Goal: Navigation & Orientation: Find specific page/section

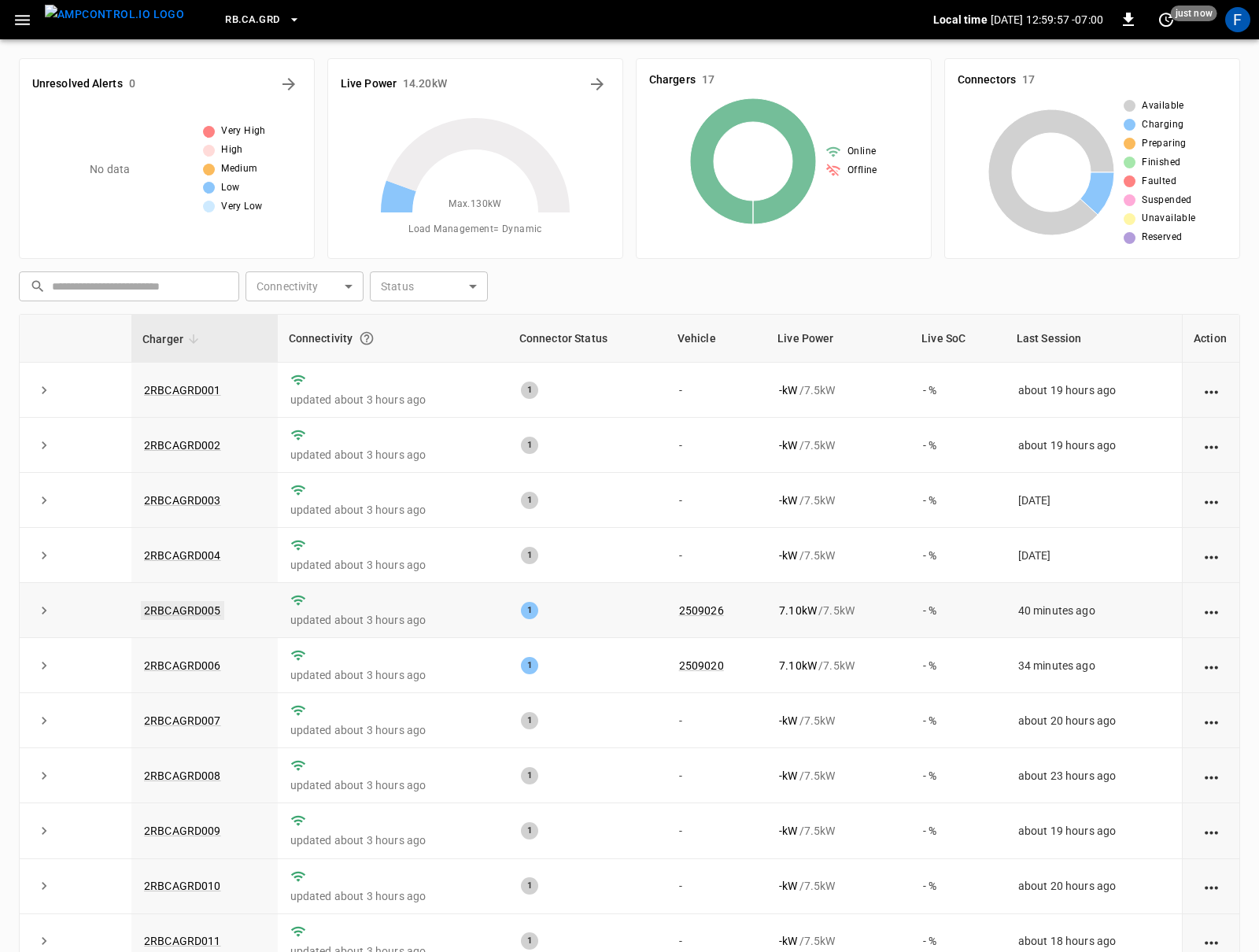
click at [197, 615] on link "2RBCAGRD005" at bounding box center [182, 610] width 83 height 19
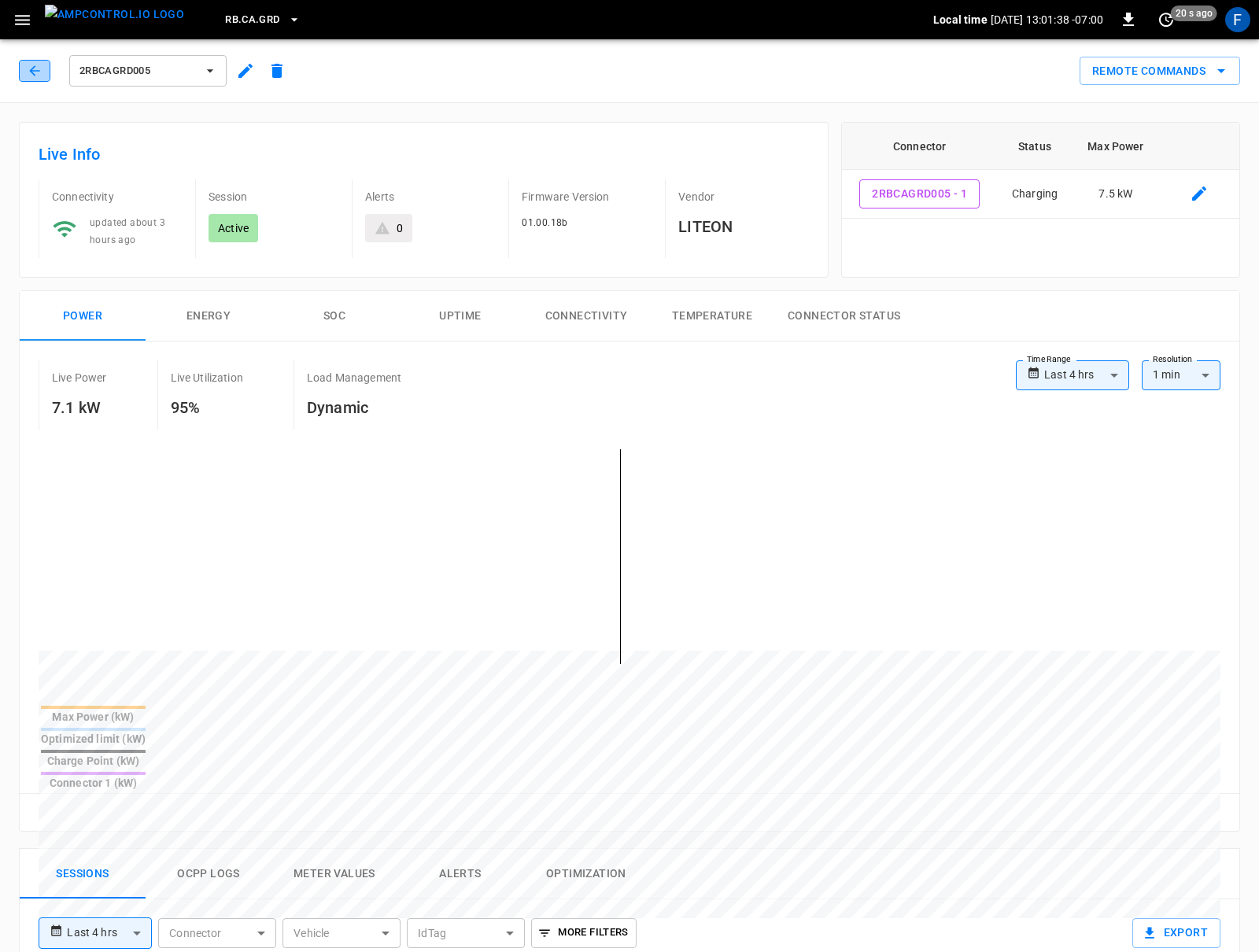
click at [19, 75] on button "button" at bounding box center [35, 71] width 32 height 22
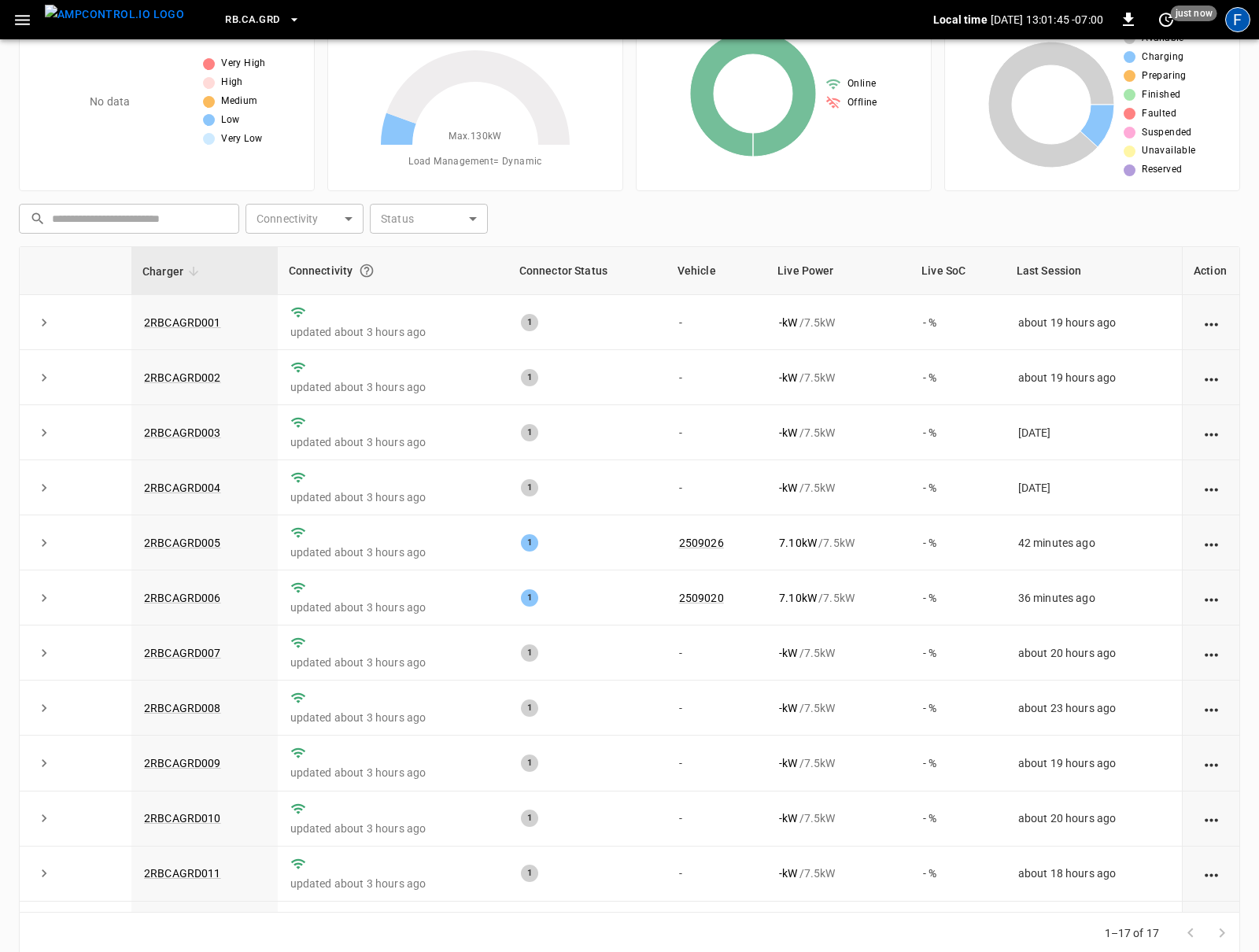
click at [1239, 30] on div "F" at bounding box center [1238, 20] width 25 height 25
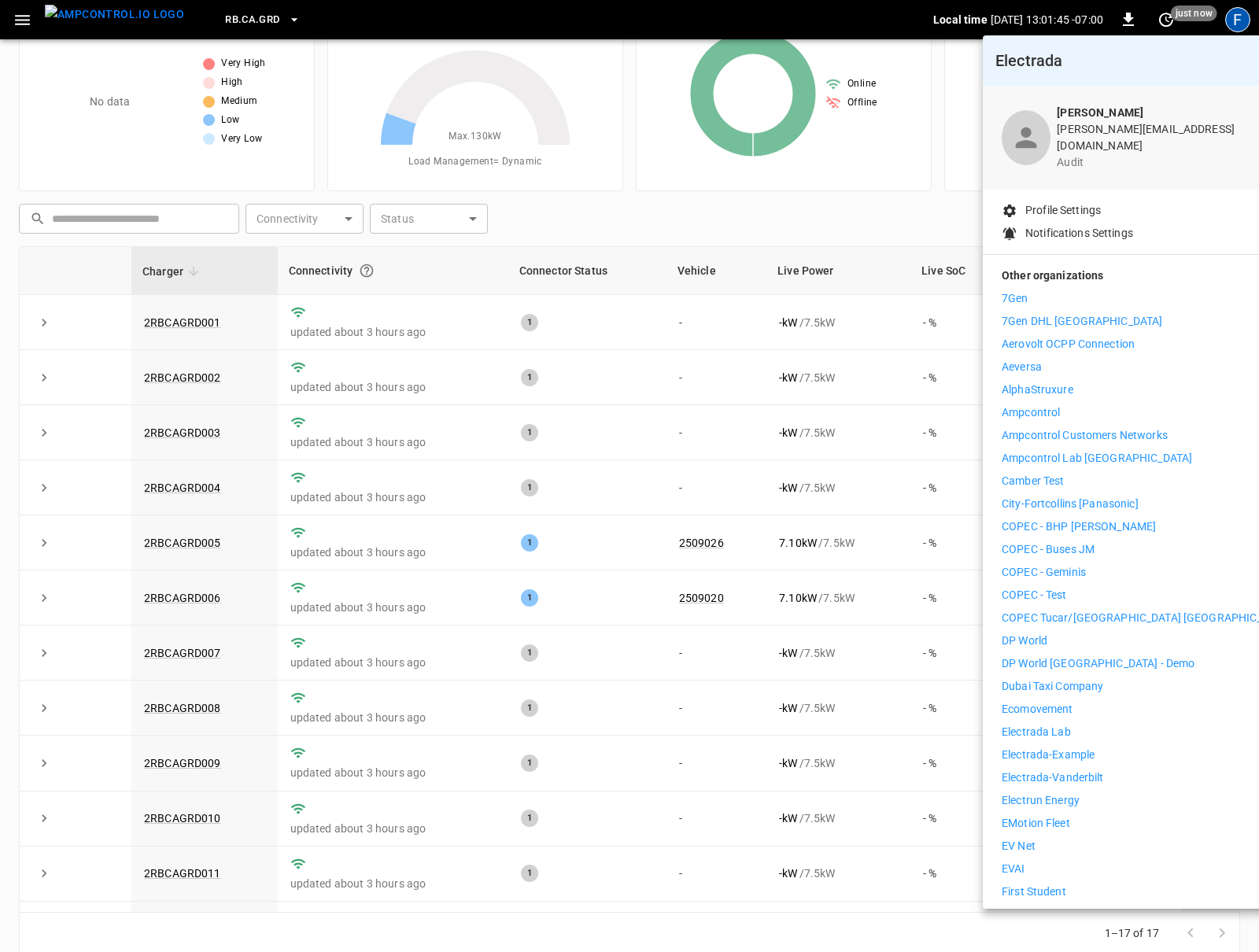
click at [1239, 20] on div at bounding box center [629, 476] width 1259 height 952
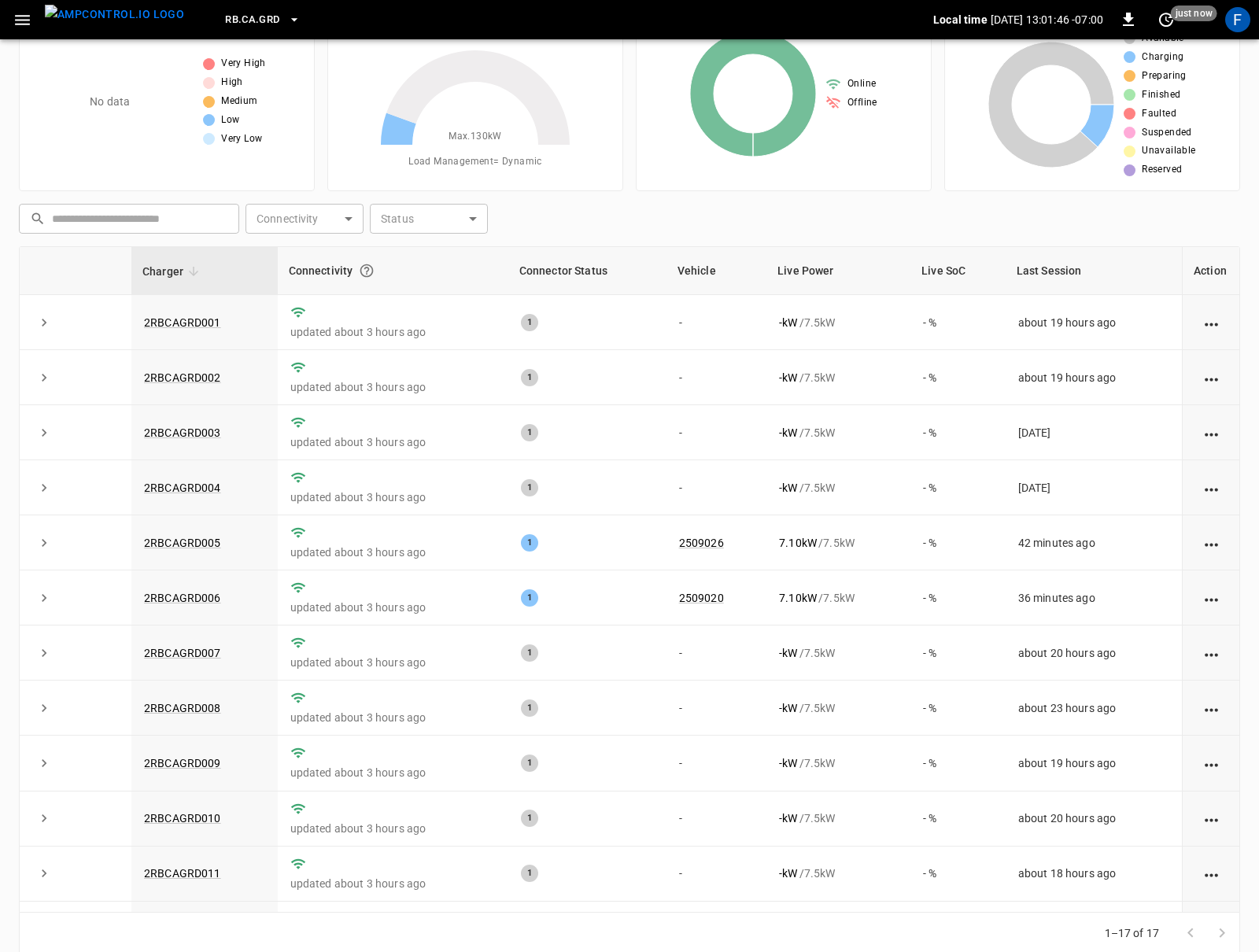
click at [1239, 20] on body "RB.CA.GRD Local time [DATE] 13:01:46 -07:00 0 just now F Unresolved Alerts 0 No…" at bounding box center [629, 453] width 1259 height 1041
click at [1239, 18] on div "F" at bounding box center [1238, 20] width 25 height 25
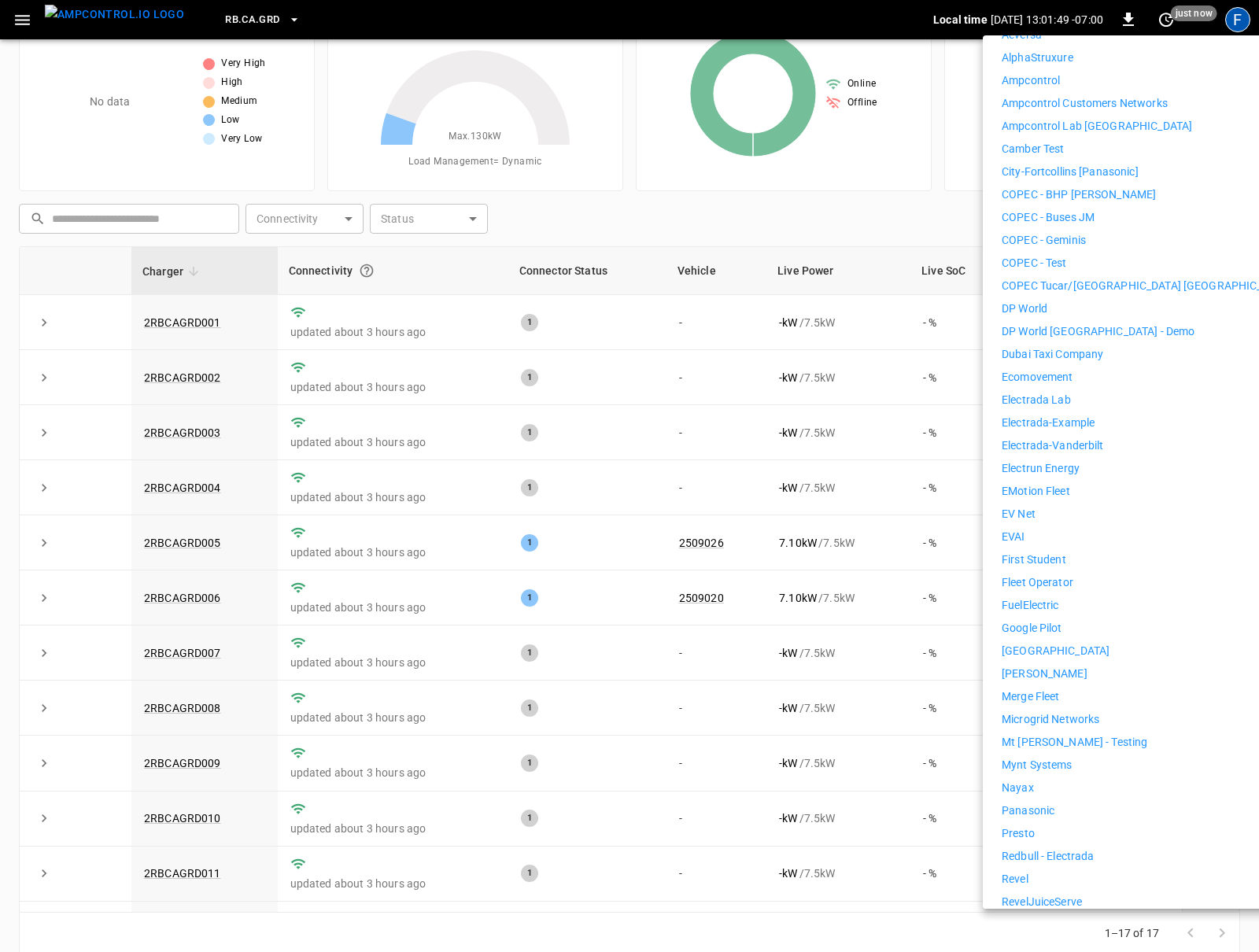
scroll to position [458, 0]
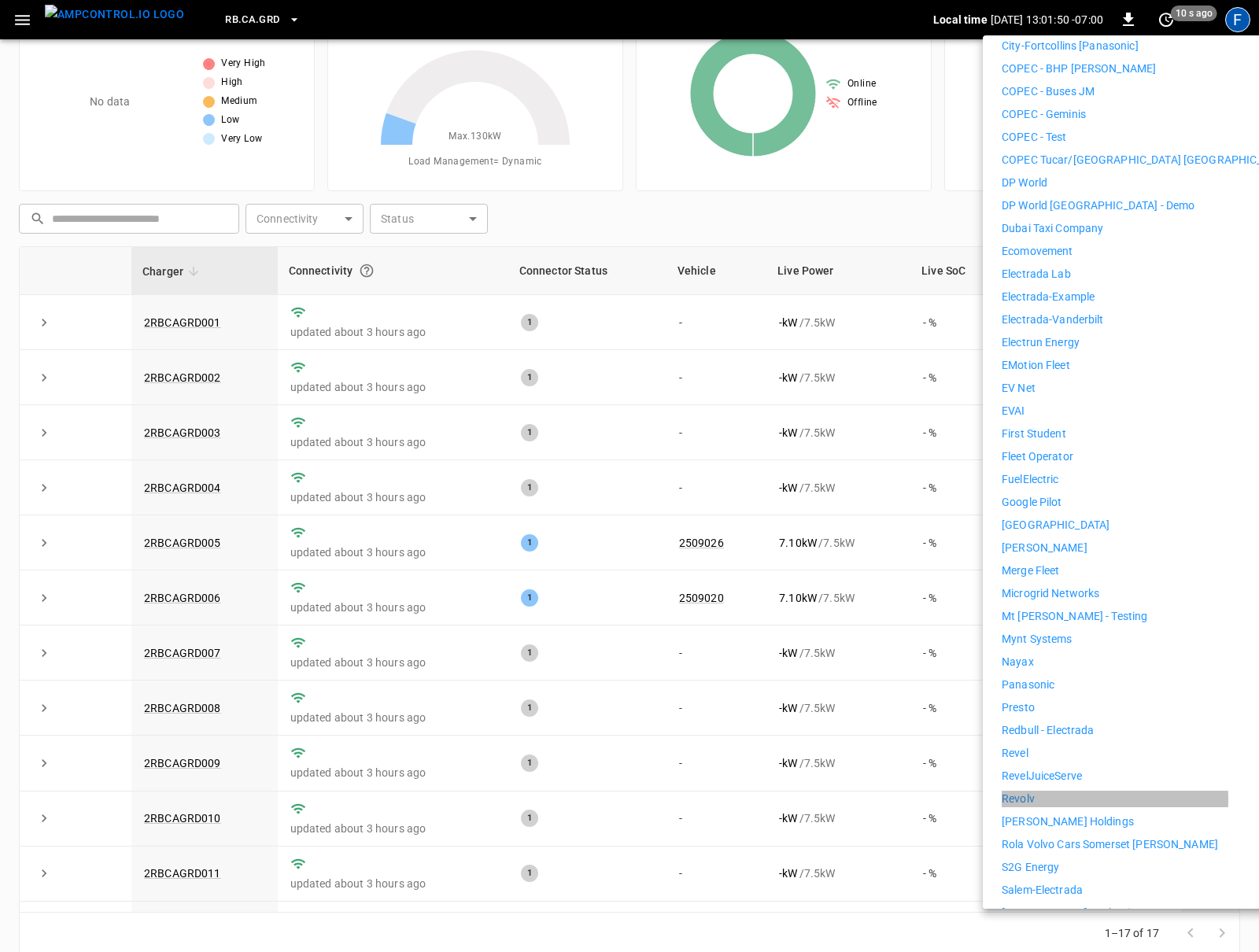
click at [1025, 790] on p "Revolv" at bounding box center [1018, 799] width 33 height 17
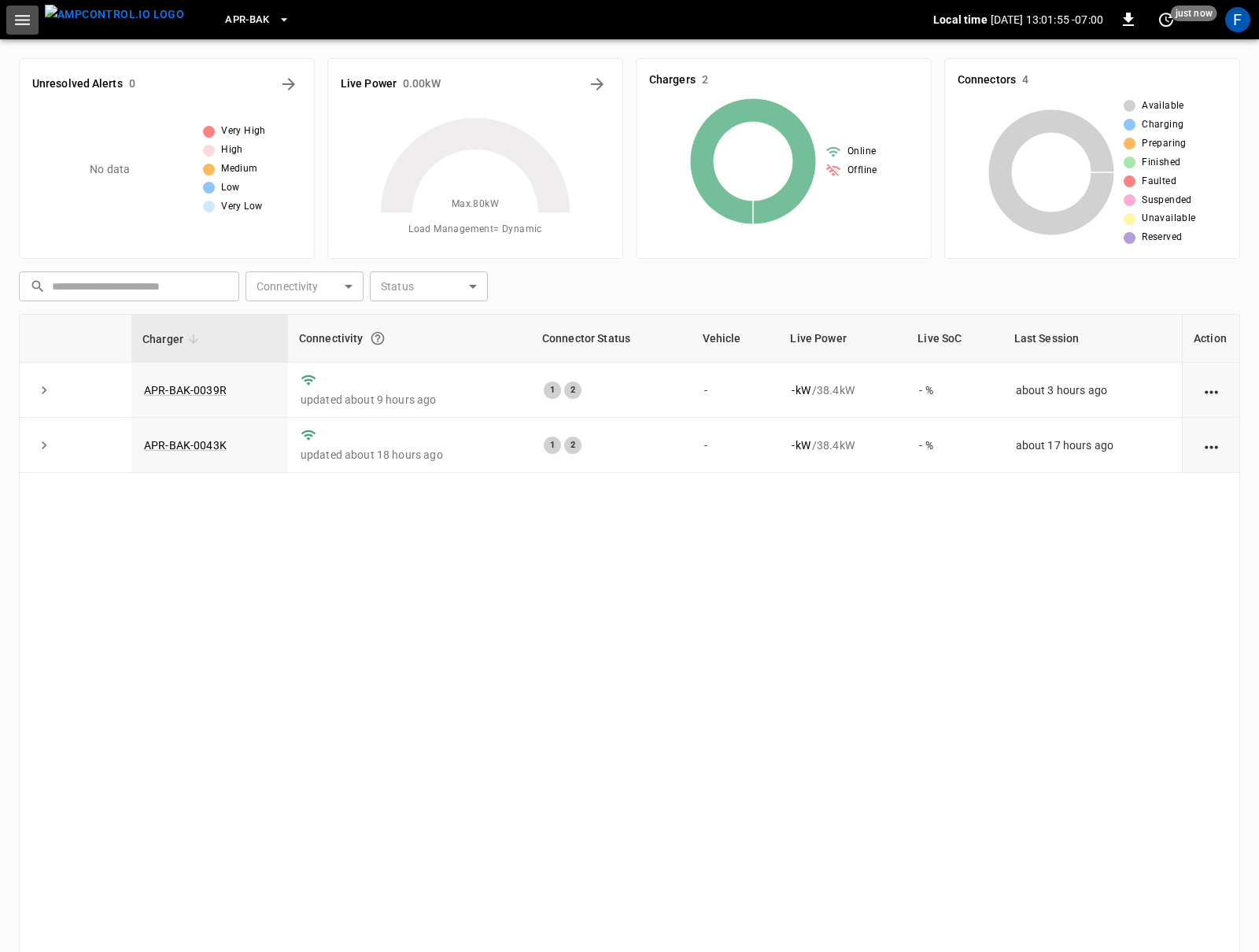
click at [27, 20] on icon "button" at bounding box center [22, 20] width 15 height 10
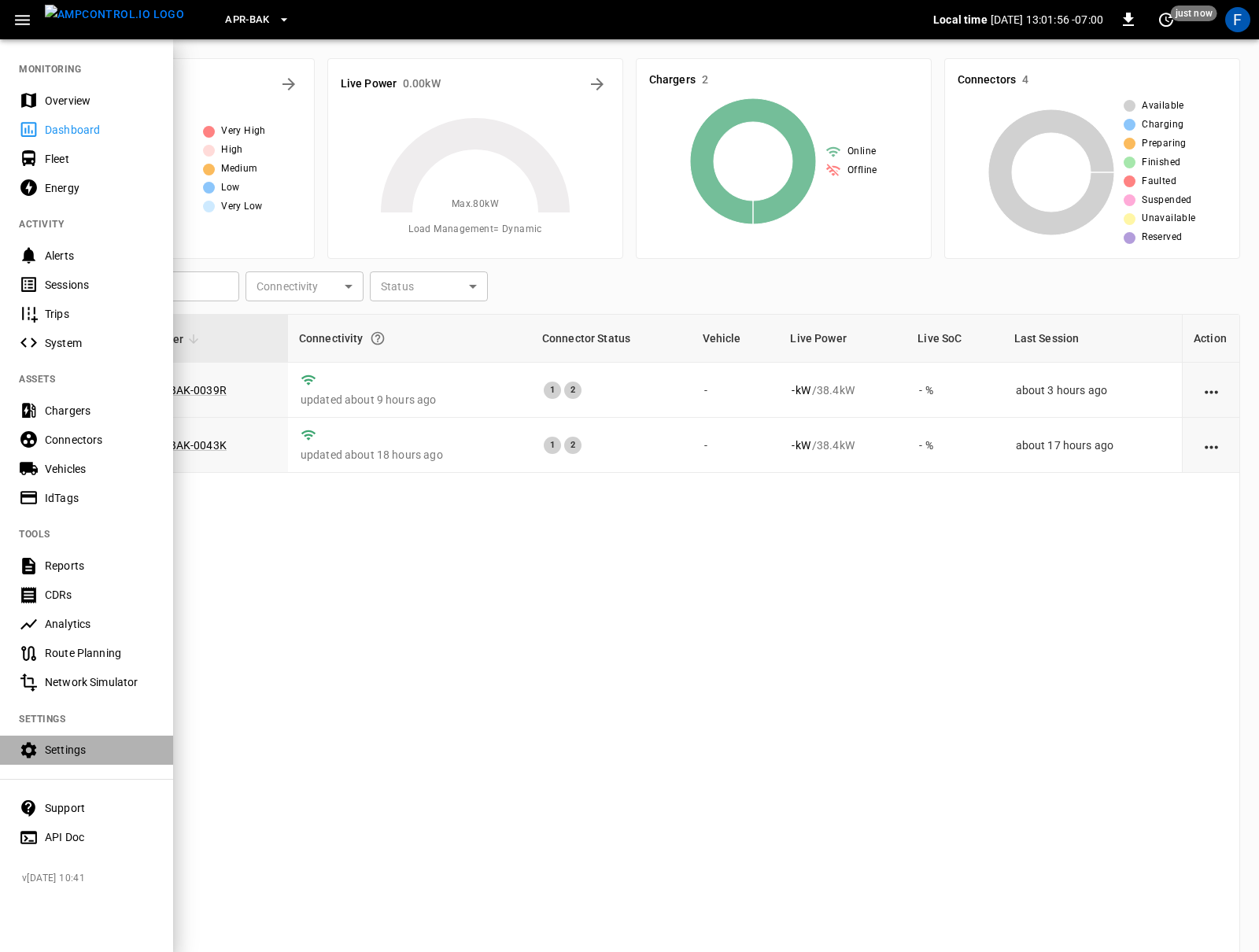
click at [62, 737] on div "Settings" at bounding box center [86, 749] width 173 height 29
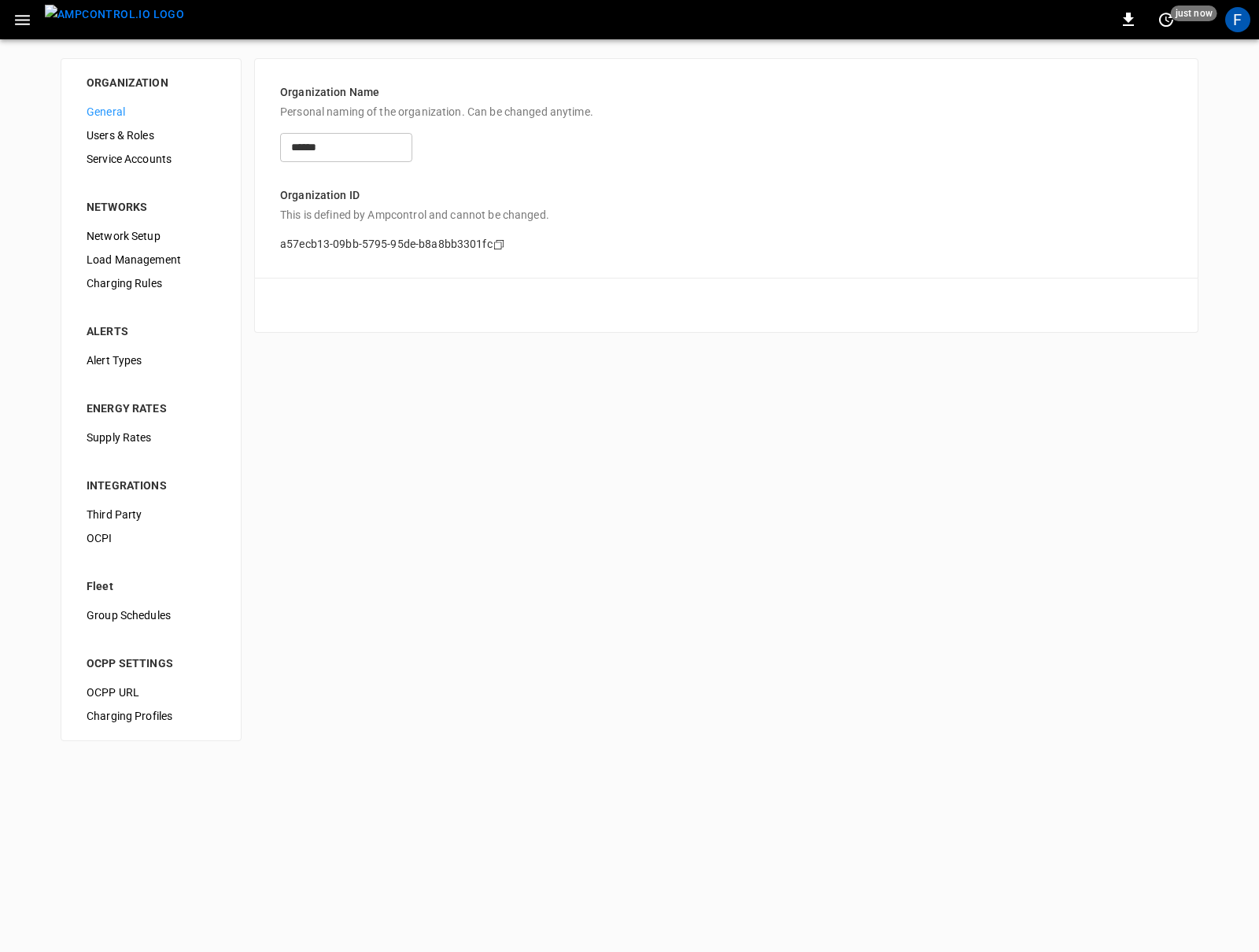
click at [140, 506] on span "Third Party" at bounding box center [151, 515] width 129 height 17
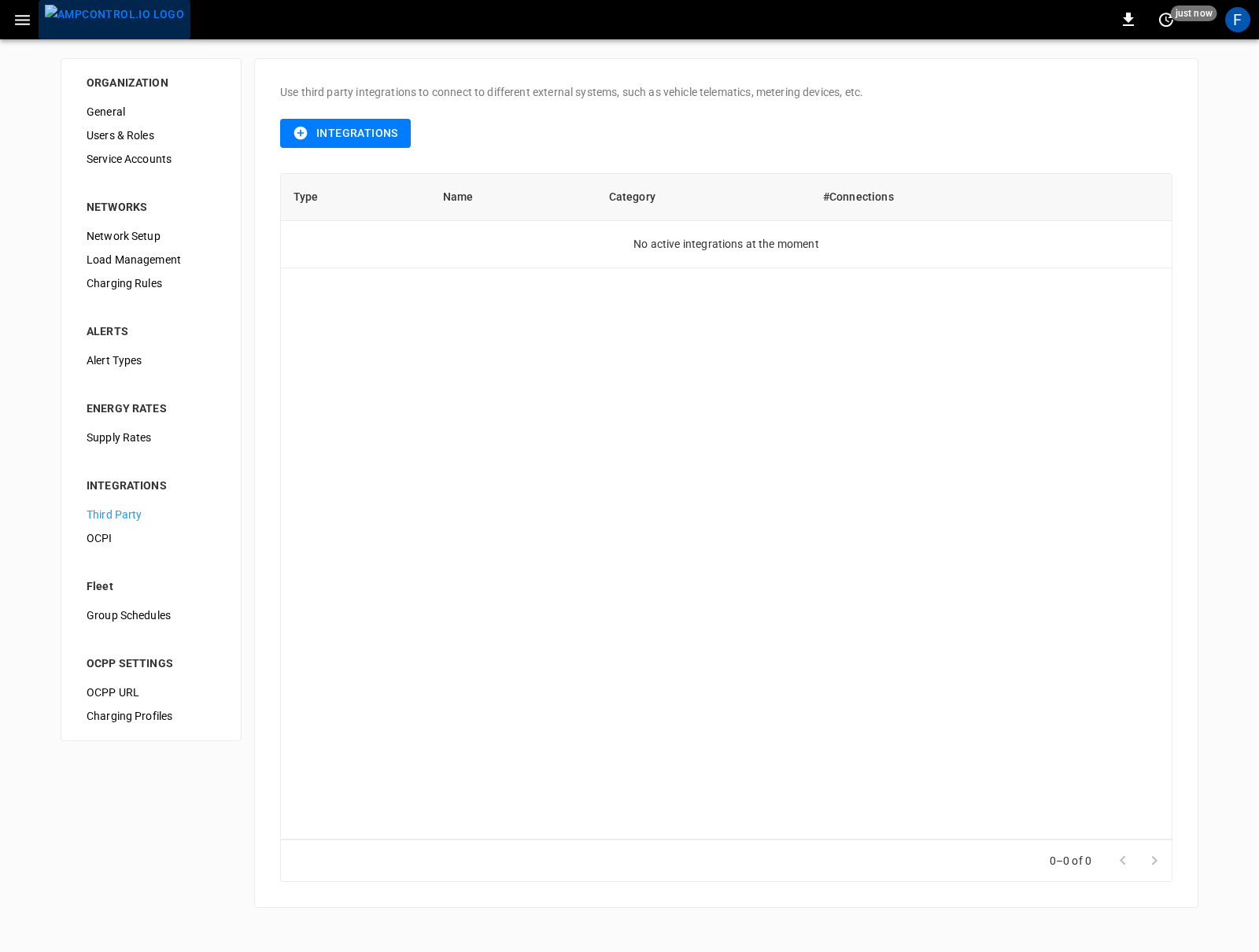
click at [117, 37] on button "menu" at bounding box center [114, 20] width 152 height 39
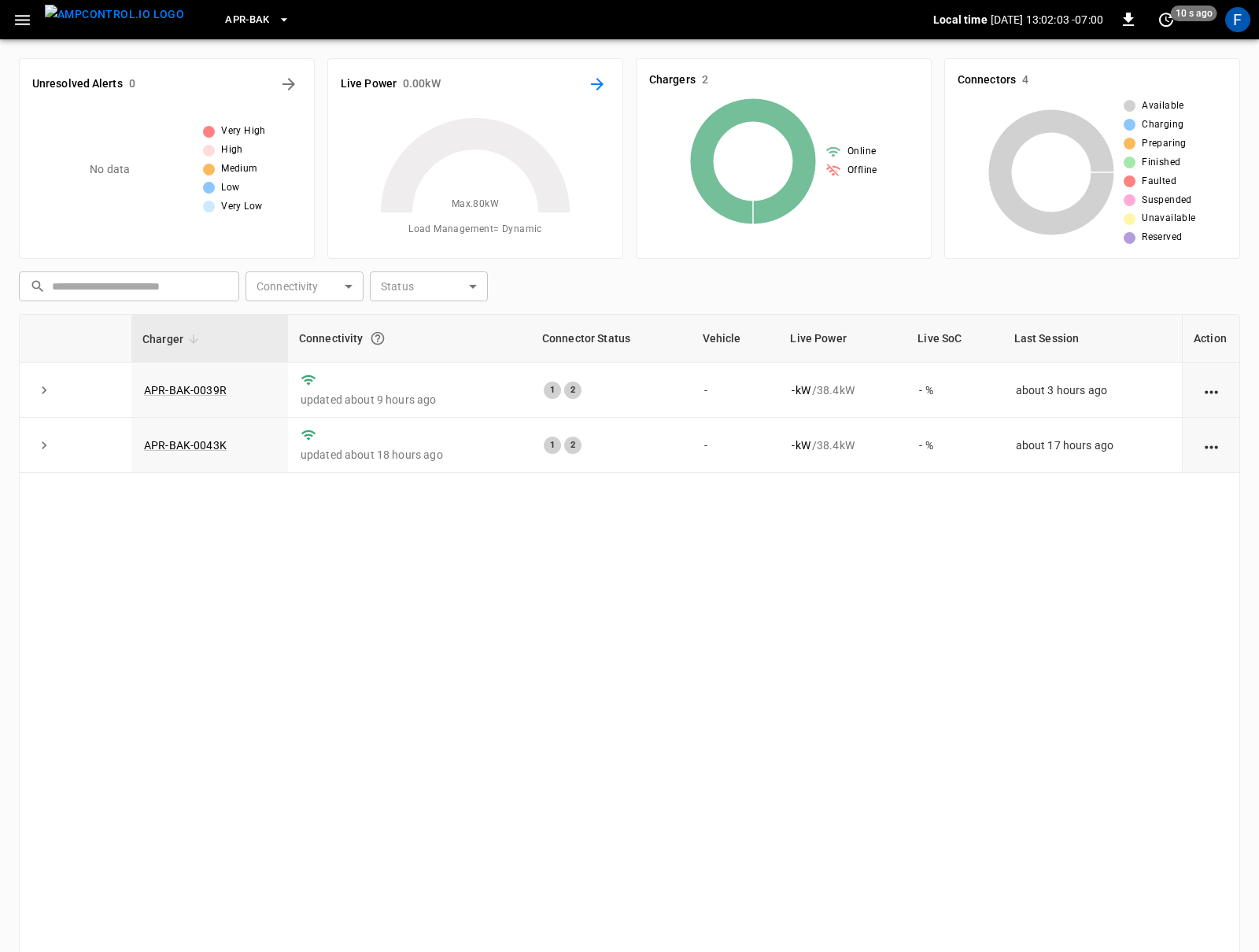
click at [595, 87] on icon "Energy Overview" at bounding box center [597, 84] width 19 height 19
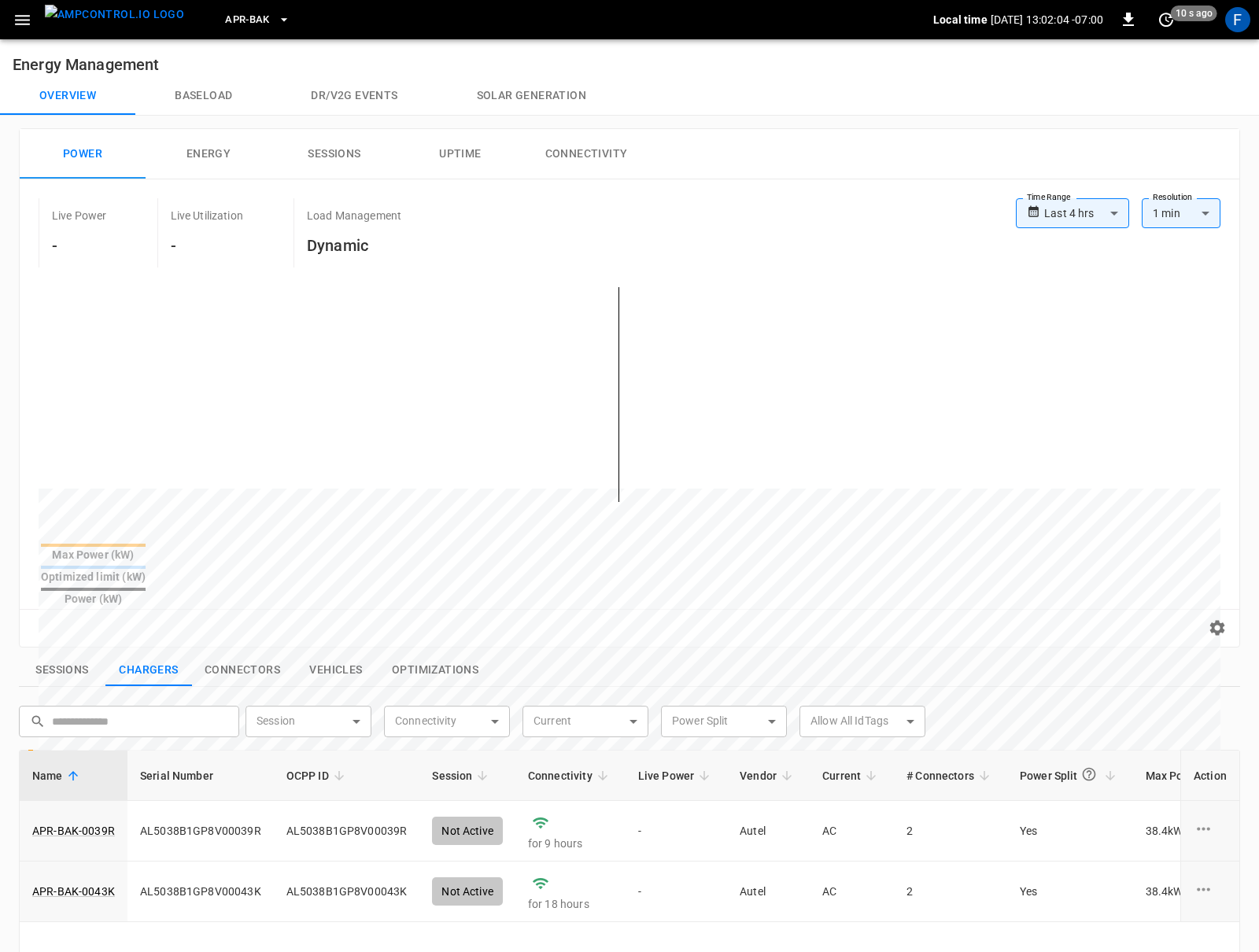
click at [1069, 217] on body "**********" at bounding box center [629, 735] width 1259 height 1471
click at [1075, 298] on li "Last 48 hrs" at bounding box center [1072, 300] width 113 height 26
type input "**********"
click at [100, 15] on img "menu" at bounding box center [114, 14] width 139 height 20
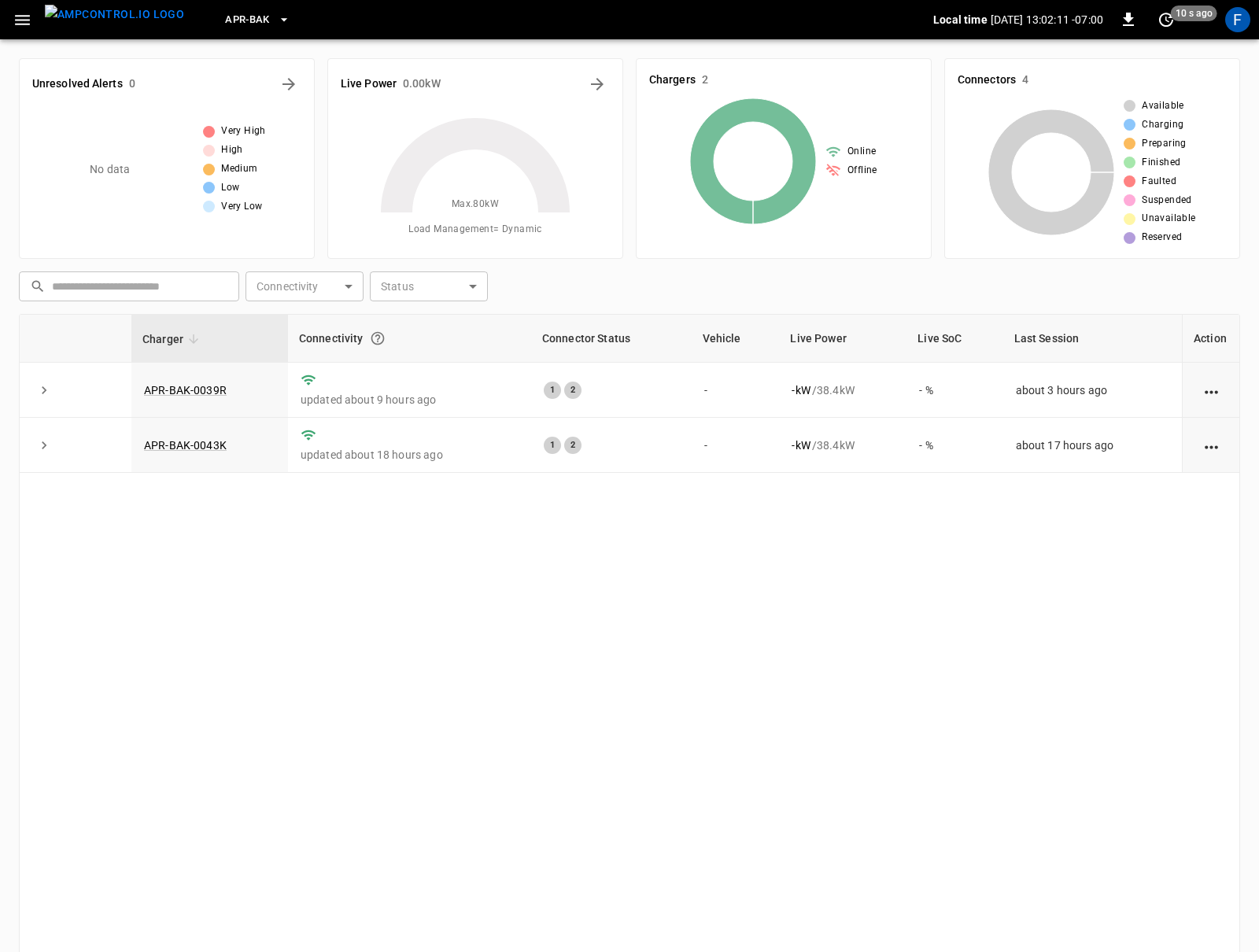
click at [13, 18] on icon "button" at bounding box center [21, 20] width 20 height 20
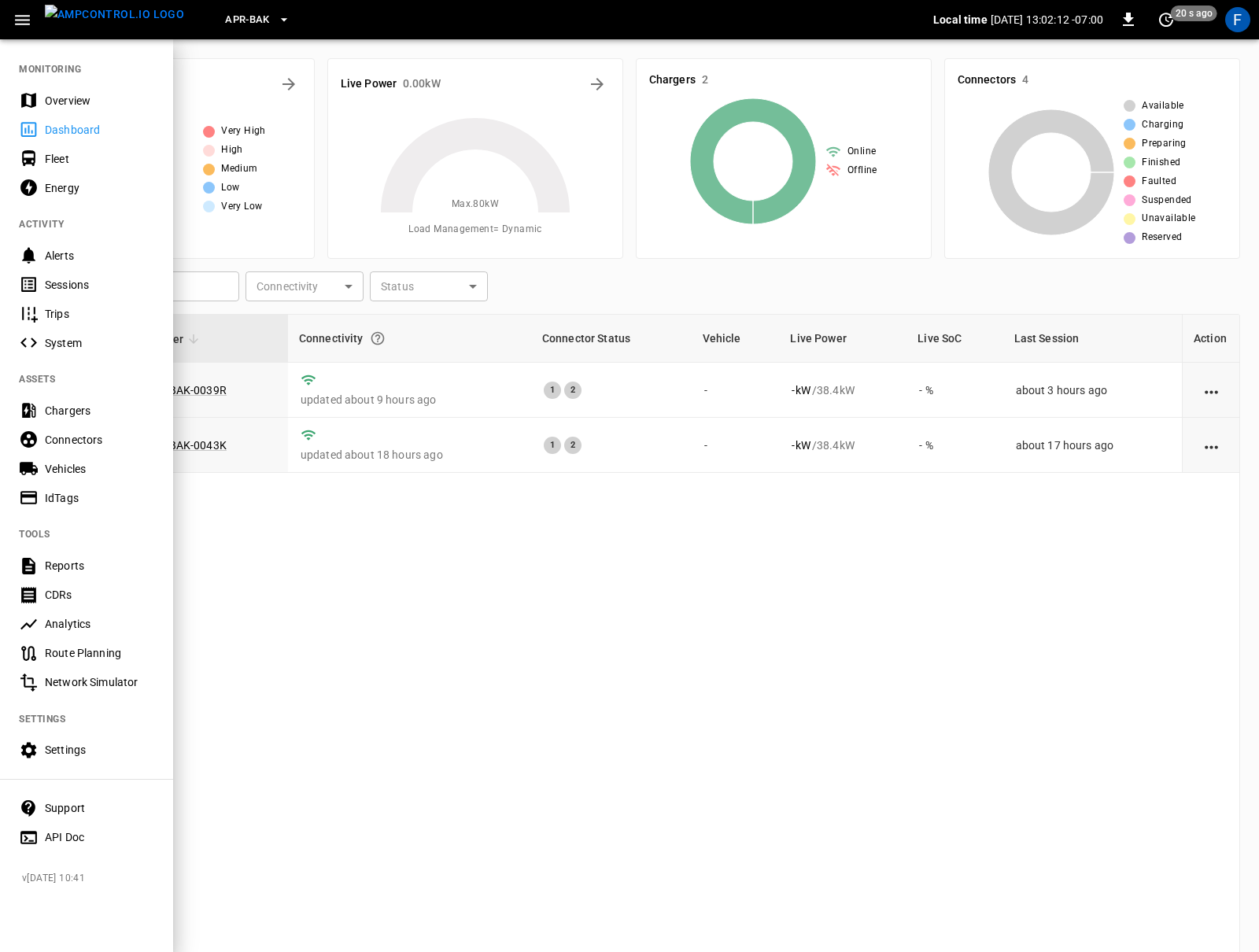
click at [72, 415] on div "Chargers" at bounding box center [99, 410] width 109 height 16
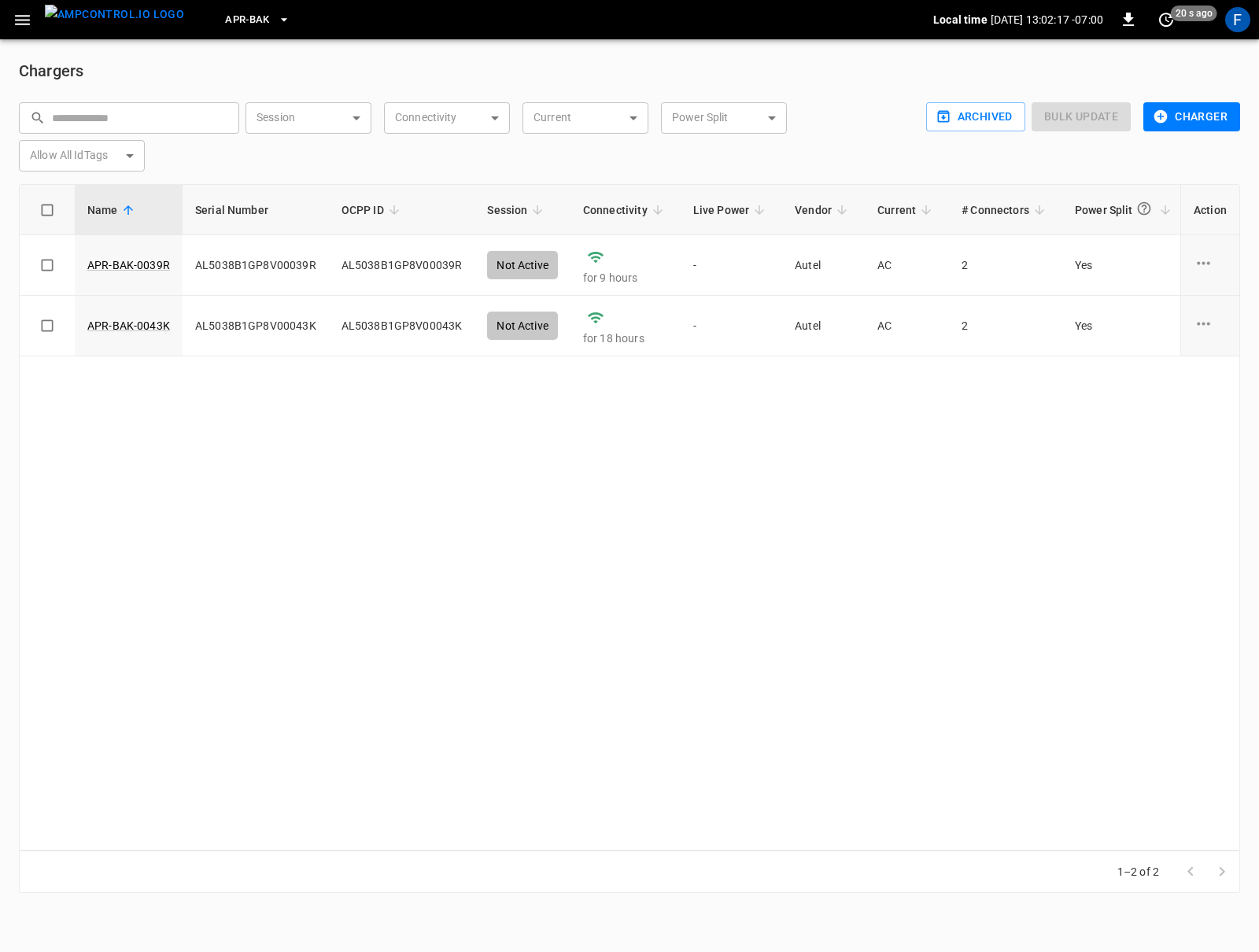
click at [28, 21] on icon "button" at bounding box center [21, 20] width 20 height 20
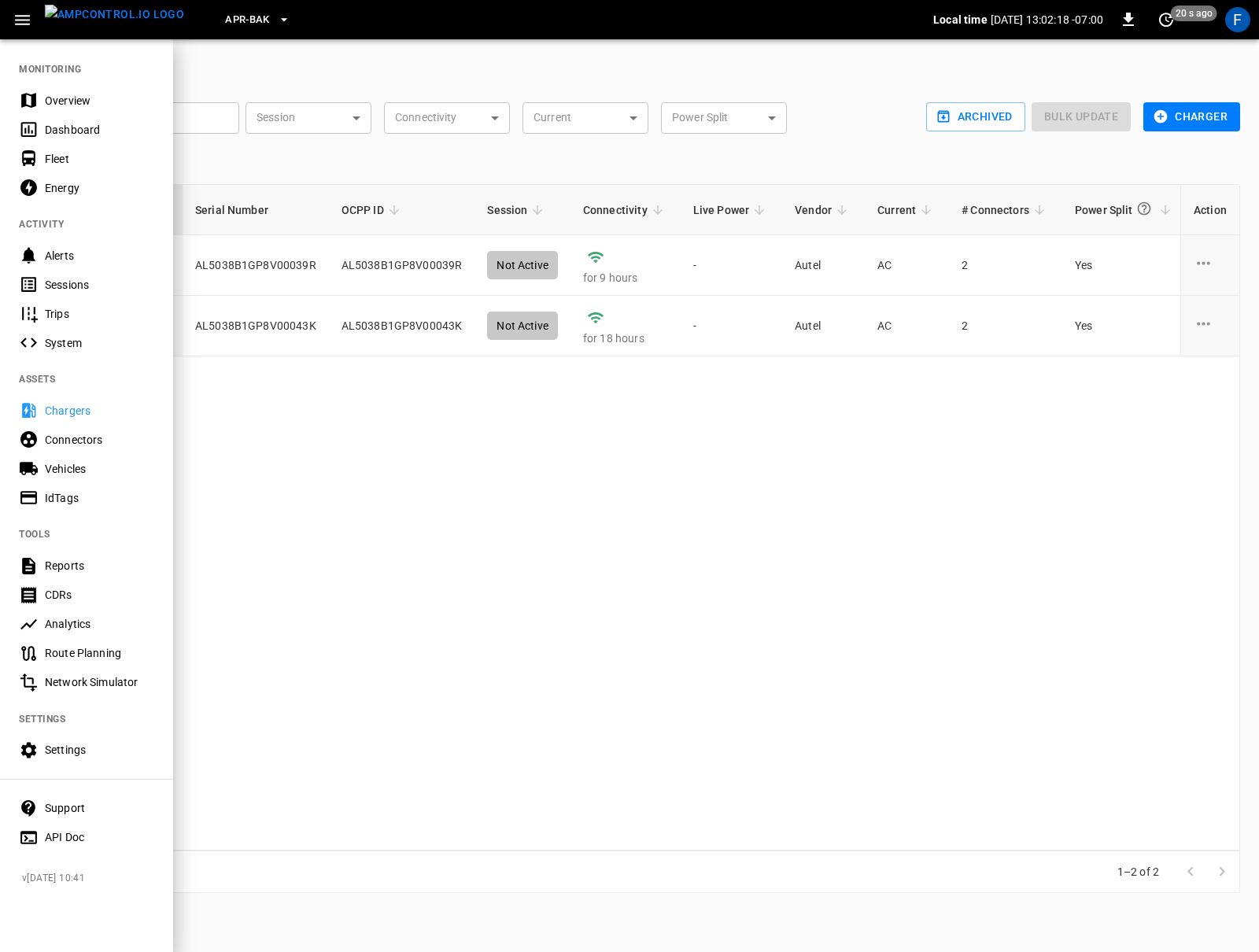
click at [60, 100] on div "Overview" at bounding box center [99, 100] width 109 height 16
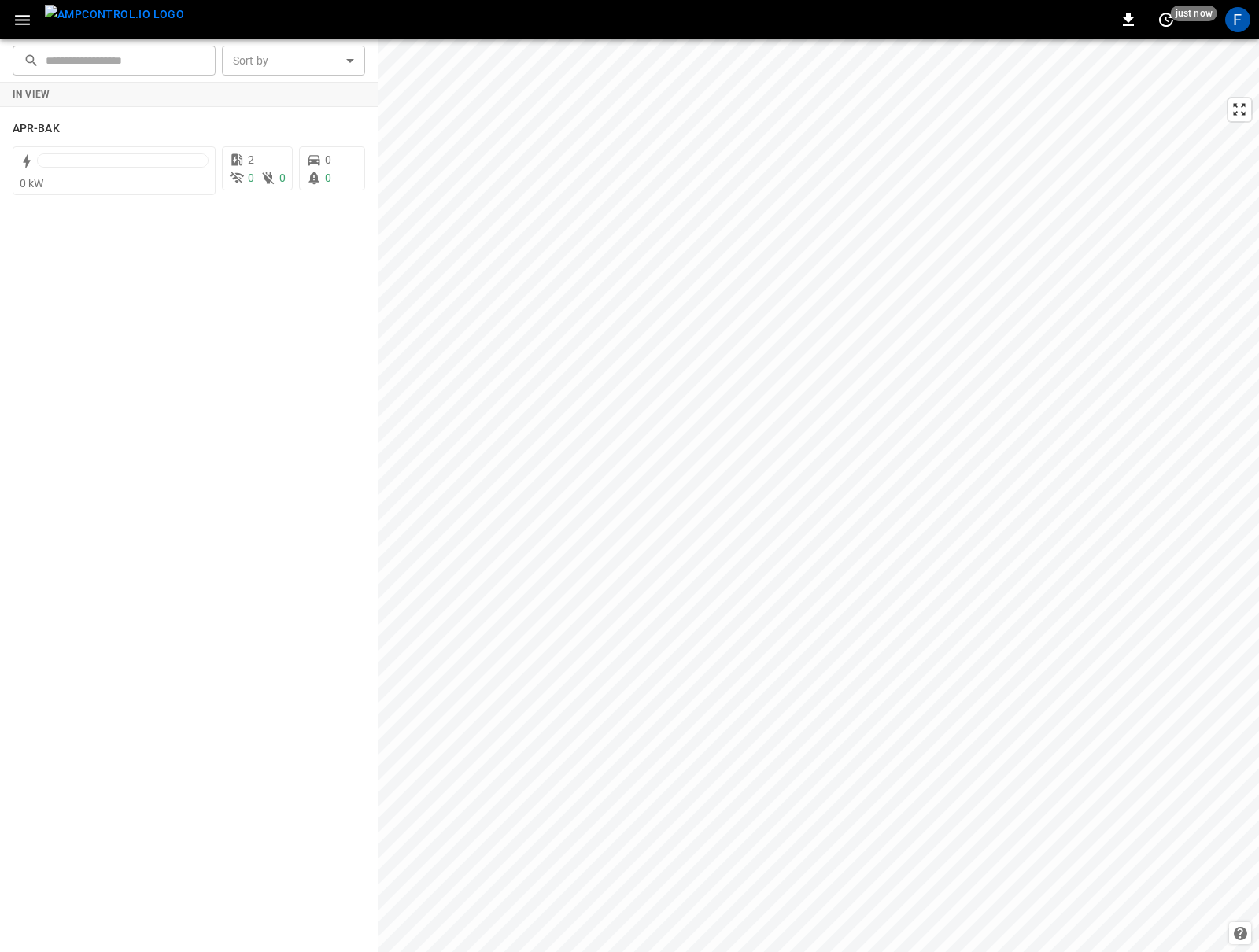
click at [308, 387] on div "In View APR-BAK 0 kW 2 0 0 0 0" at bounding box center [189, 517] width 378 height 870
click at [18, 15] on icon "button" at bounding box center [22, 20] width 15 height 10
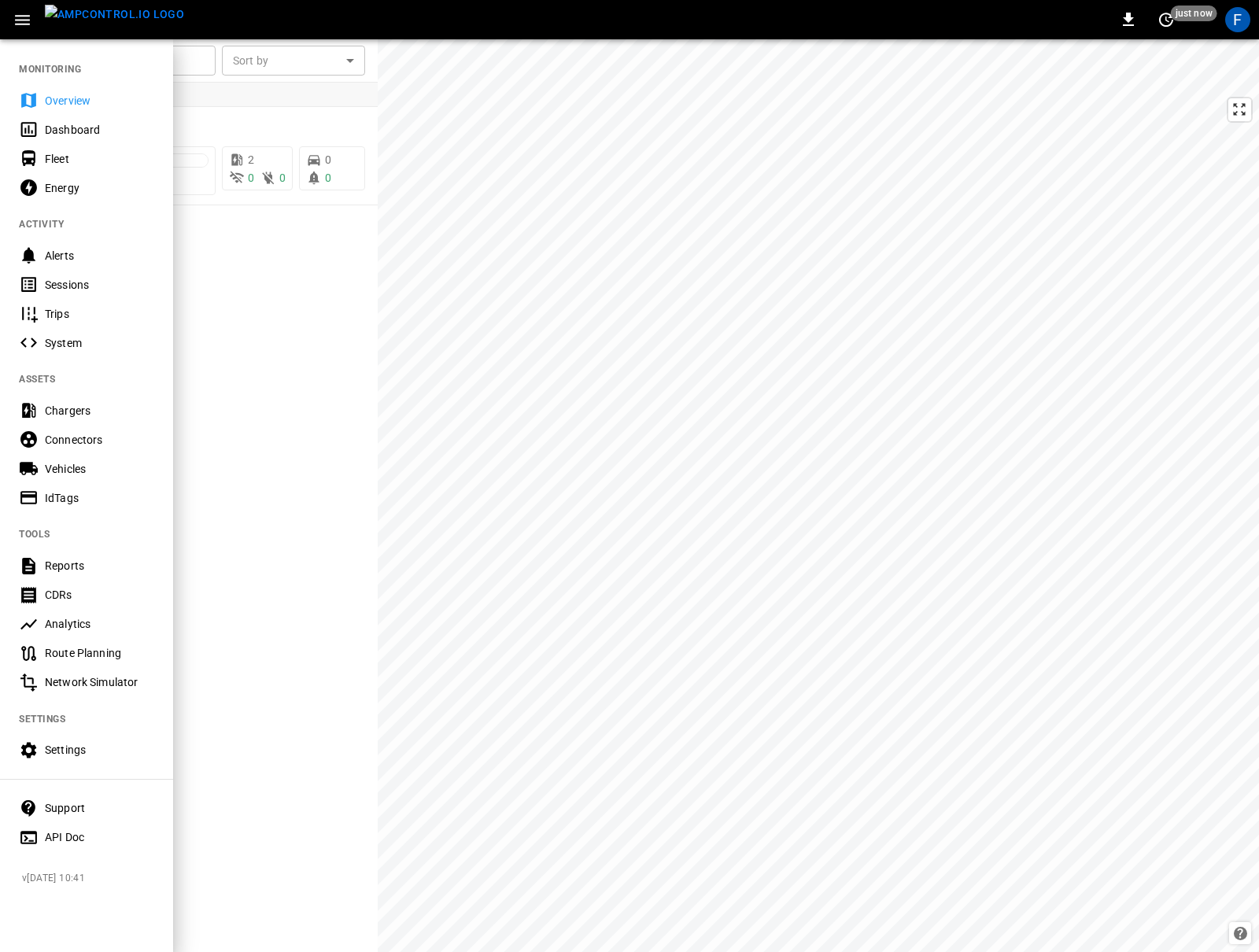
click at [63, 757] on div "Settings" at bounding box center [99, 749] width 109 height 16
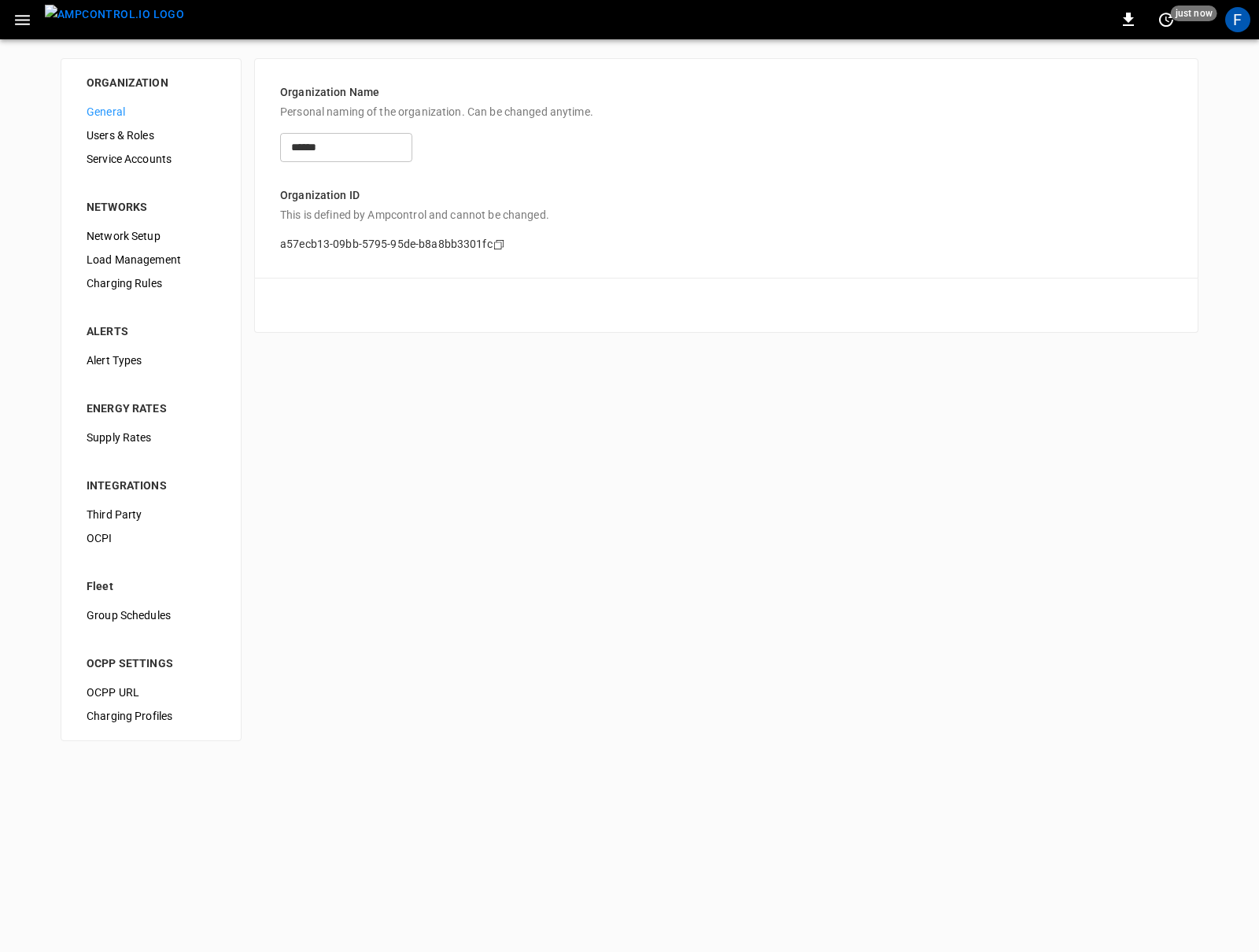
click at [157, 437] on span "Supply Rates" at bounding box center [151, 438] width 129 height 17
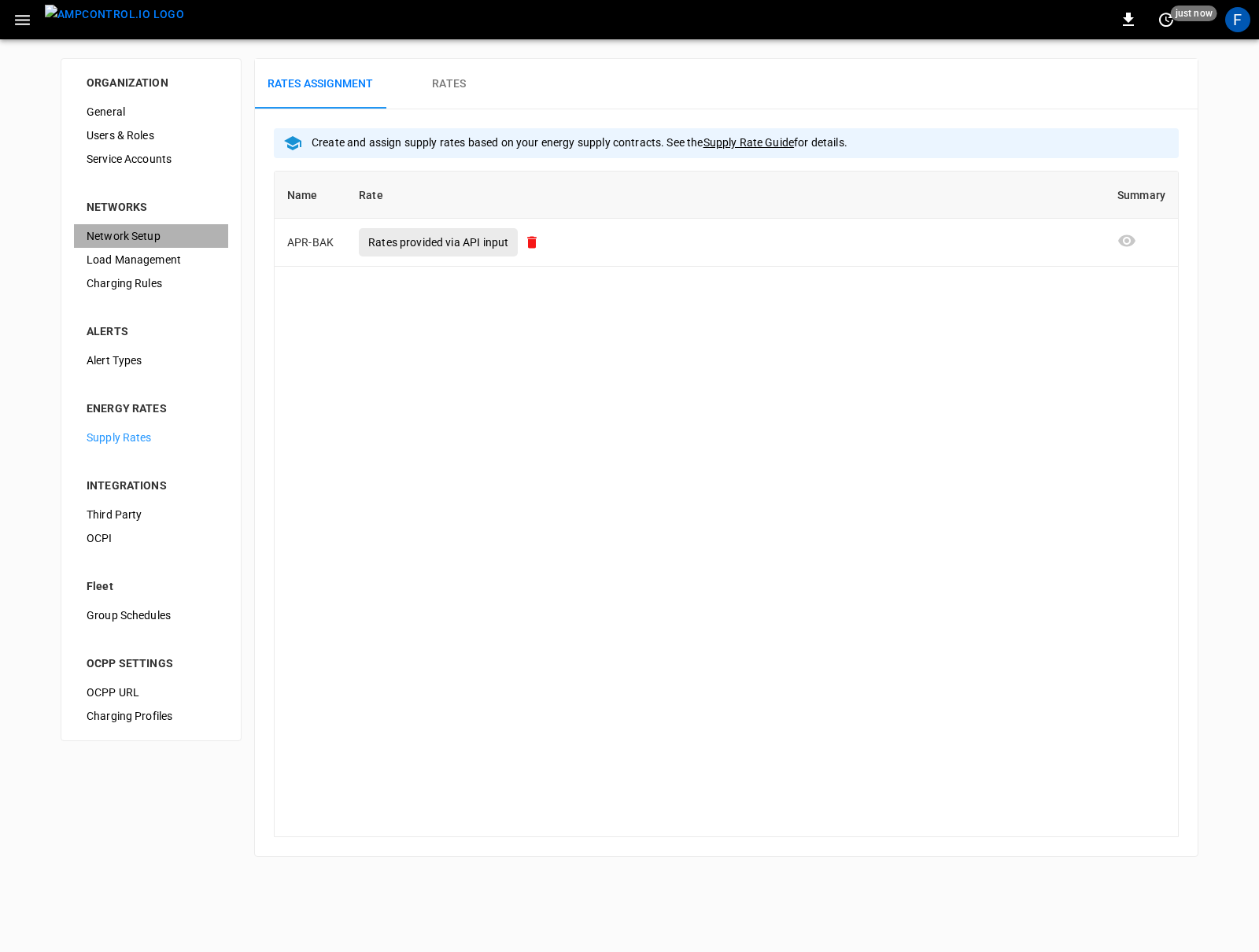
click at [137, 229] on span "Network Setup" at bounding box center [151, 236] width 129 height 17
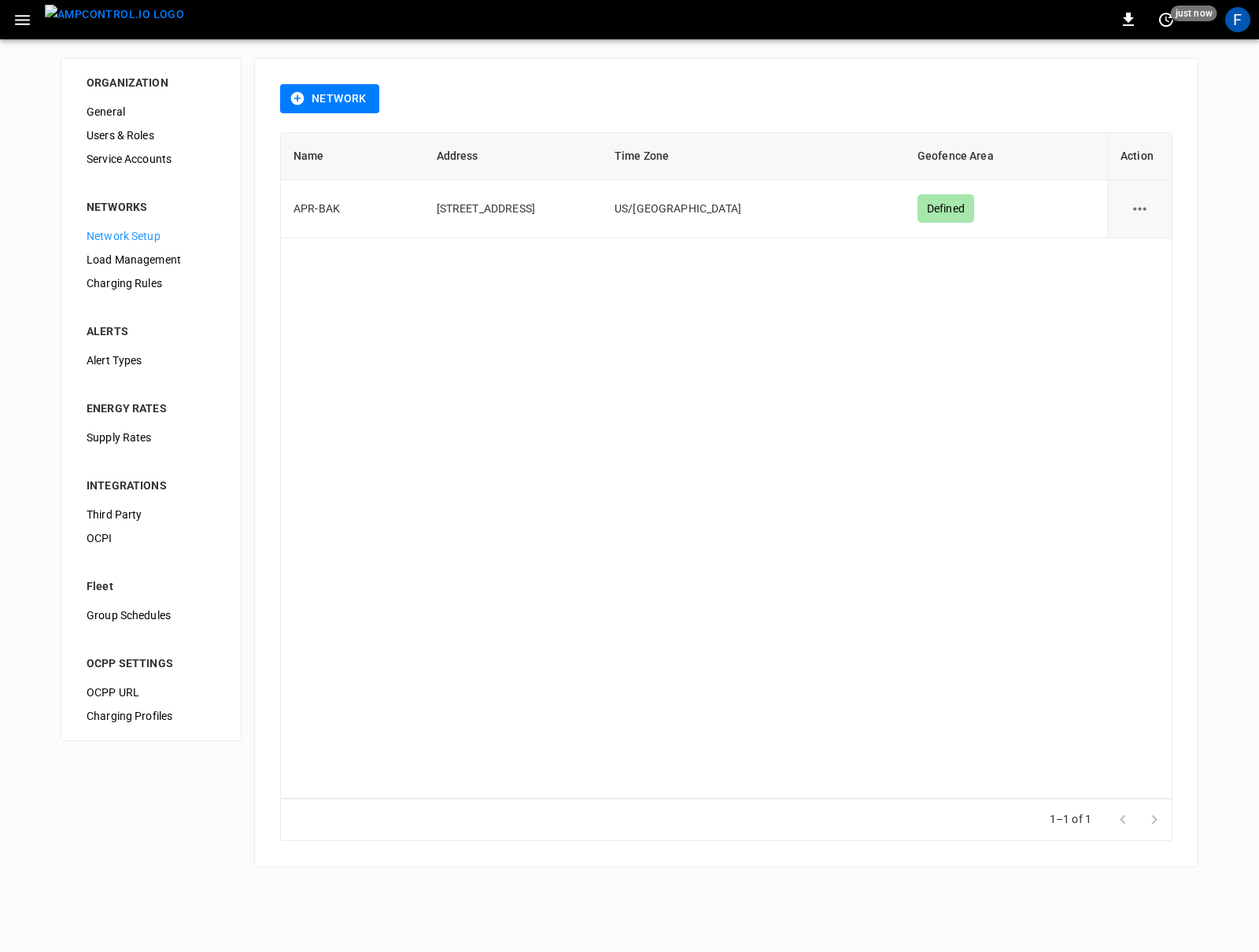
click at [130, 262] on span "Load Management" at bounding box center [151, 260] width 129 height 17
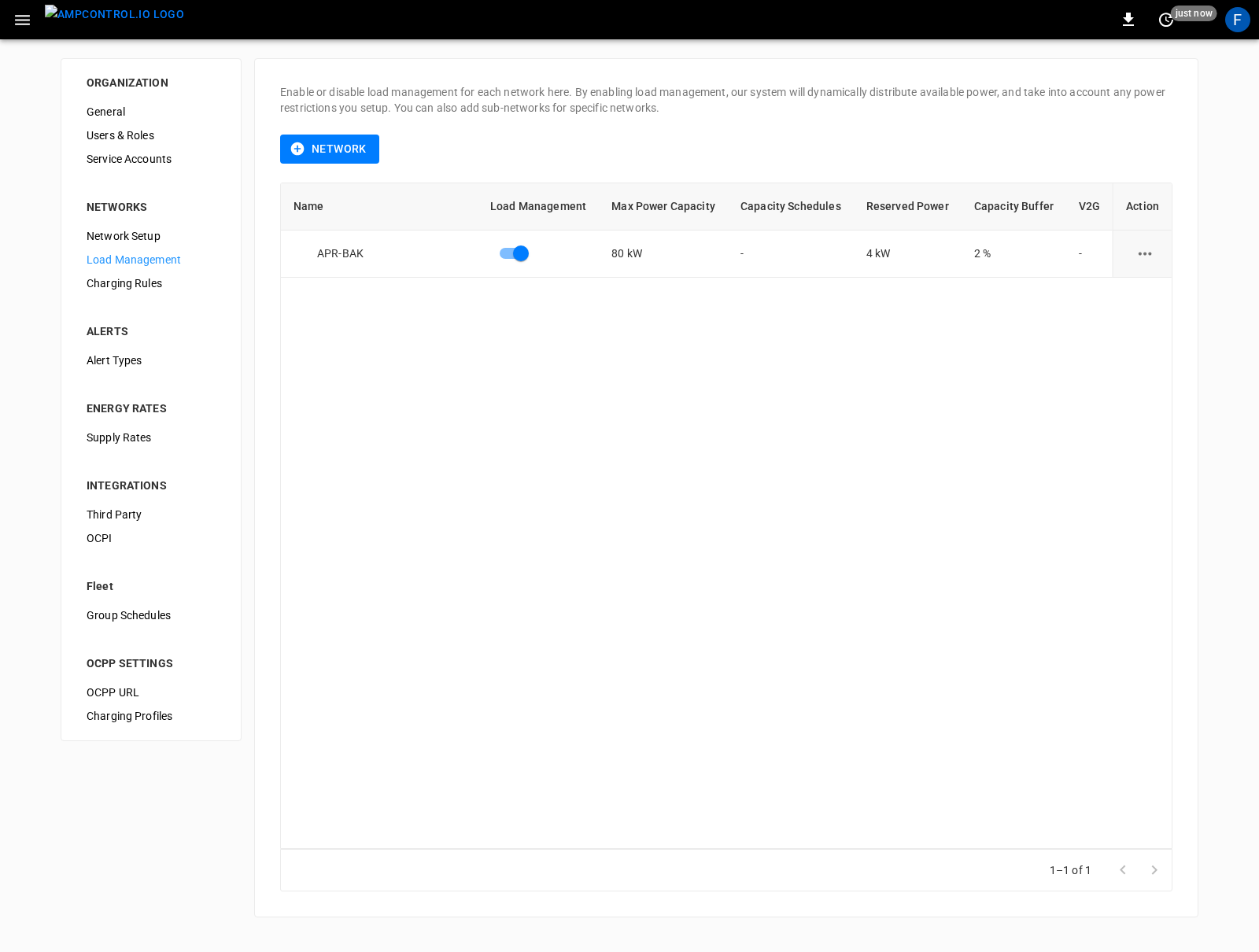
click at [106, 18] on img "menu" at bounding box center [114, 14] width 139 height 20
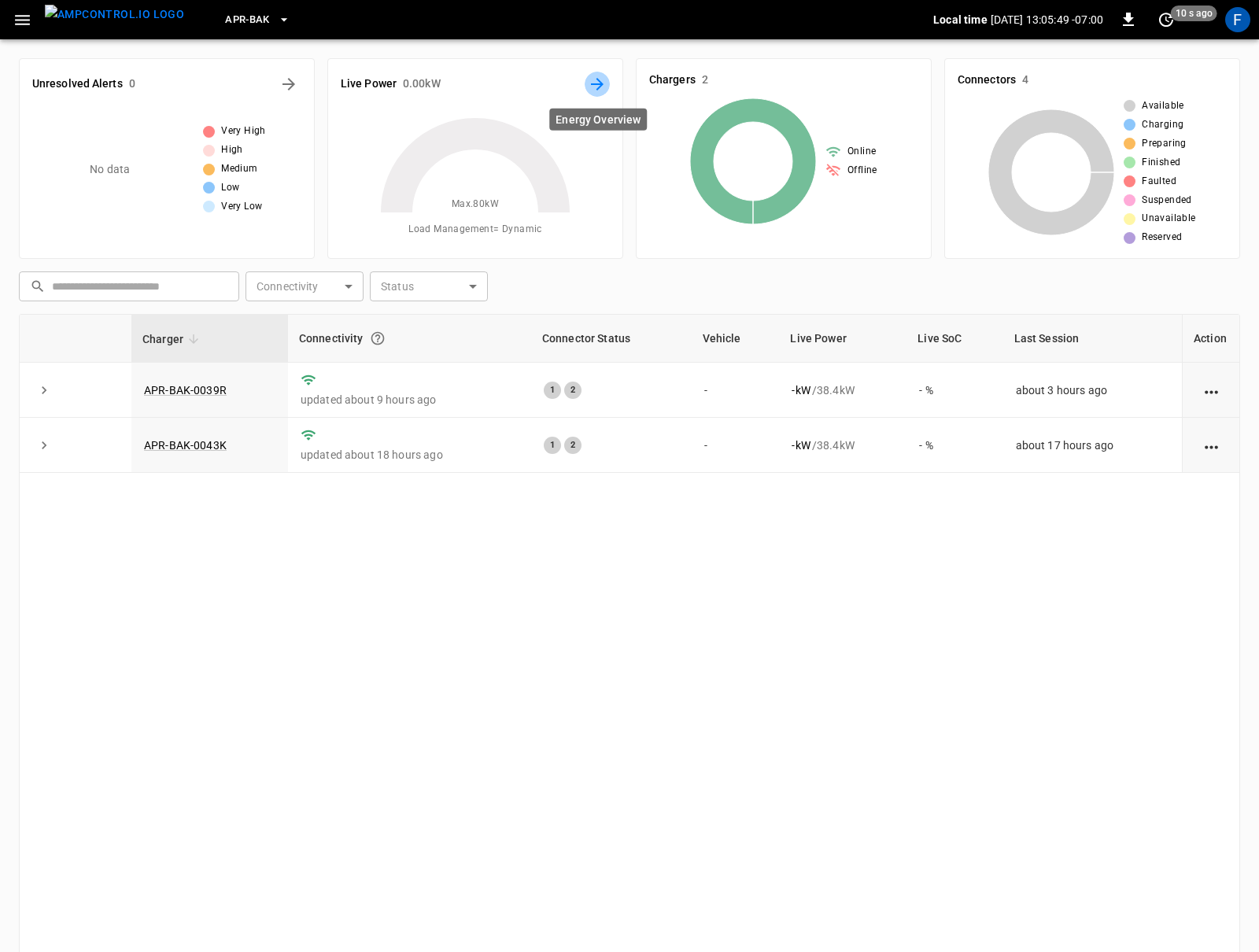
click at [599, 88] on icon "Energy Overview" at bounding box center [597, 84] width 19 height 19
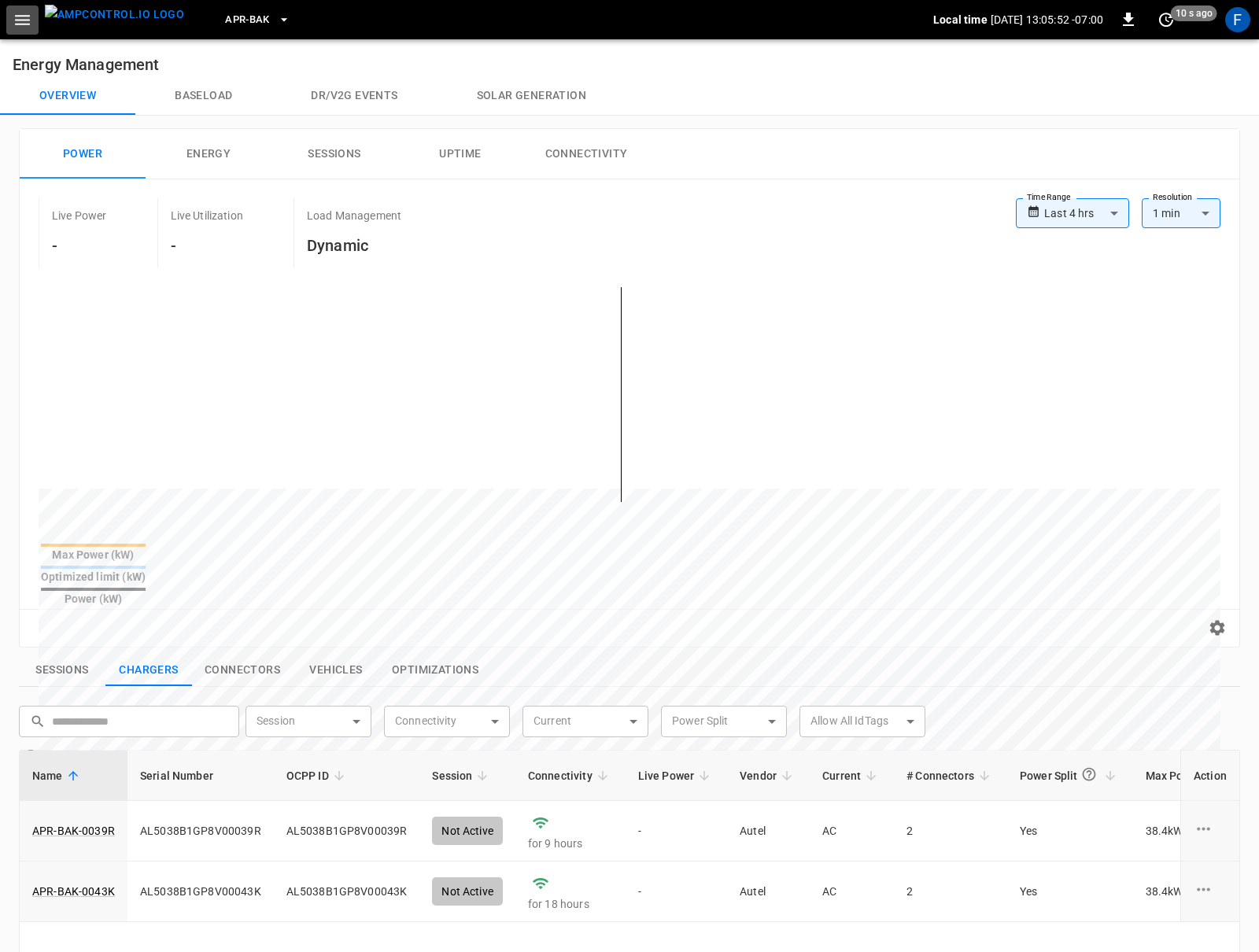
click at [27, 18] on icon "button" at bounding box center [21, 20] width 20 height 20
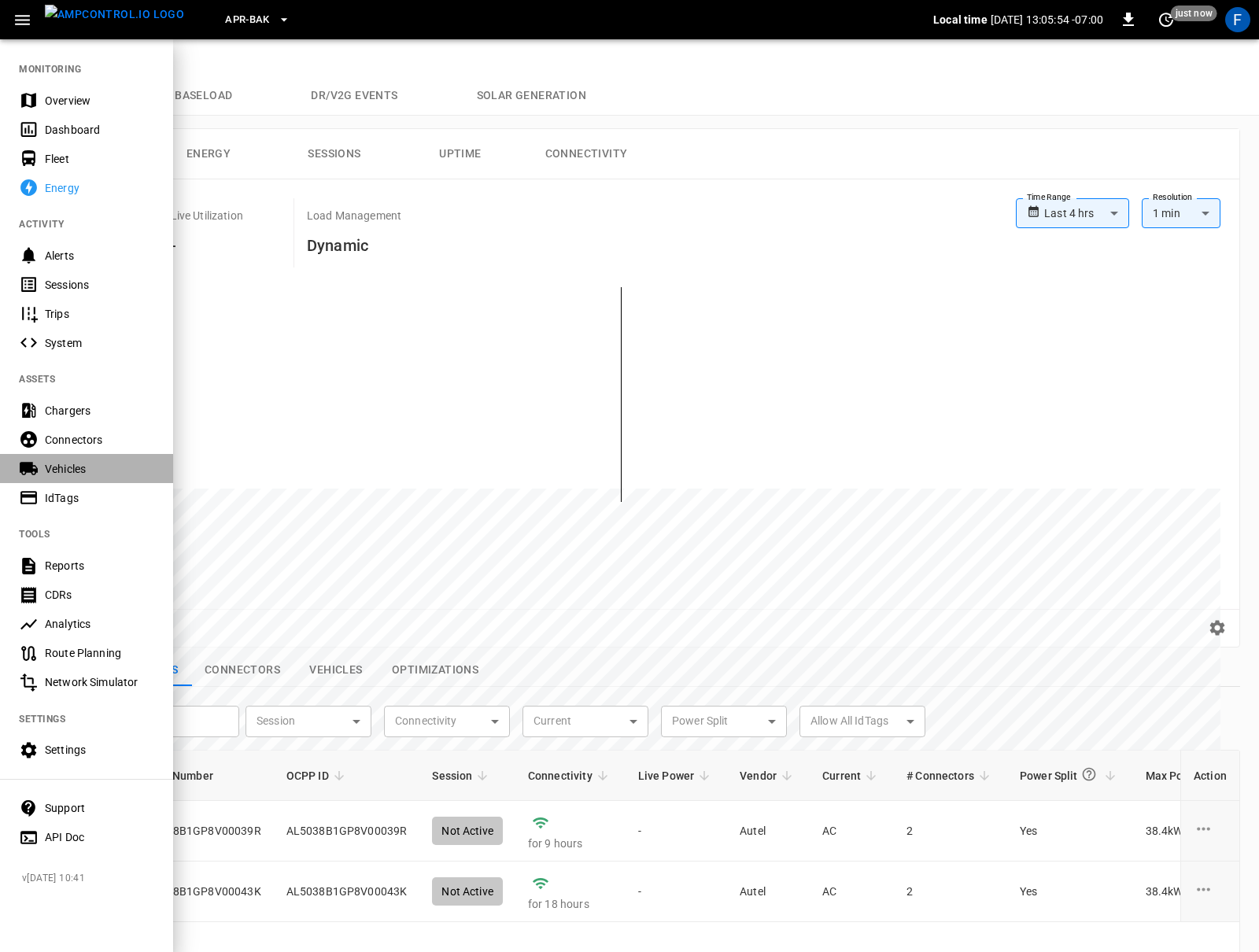
click at [84, 462] on div "Vehicles" at bounding box center [99, 469] width 109 height 16
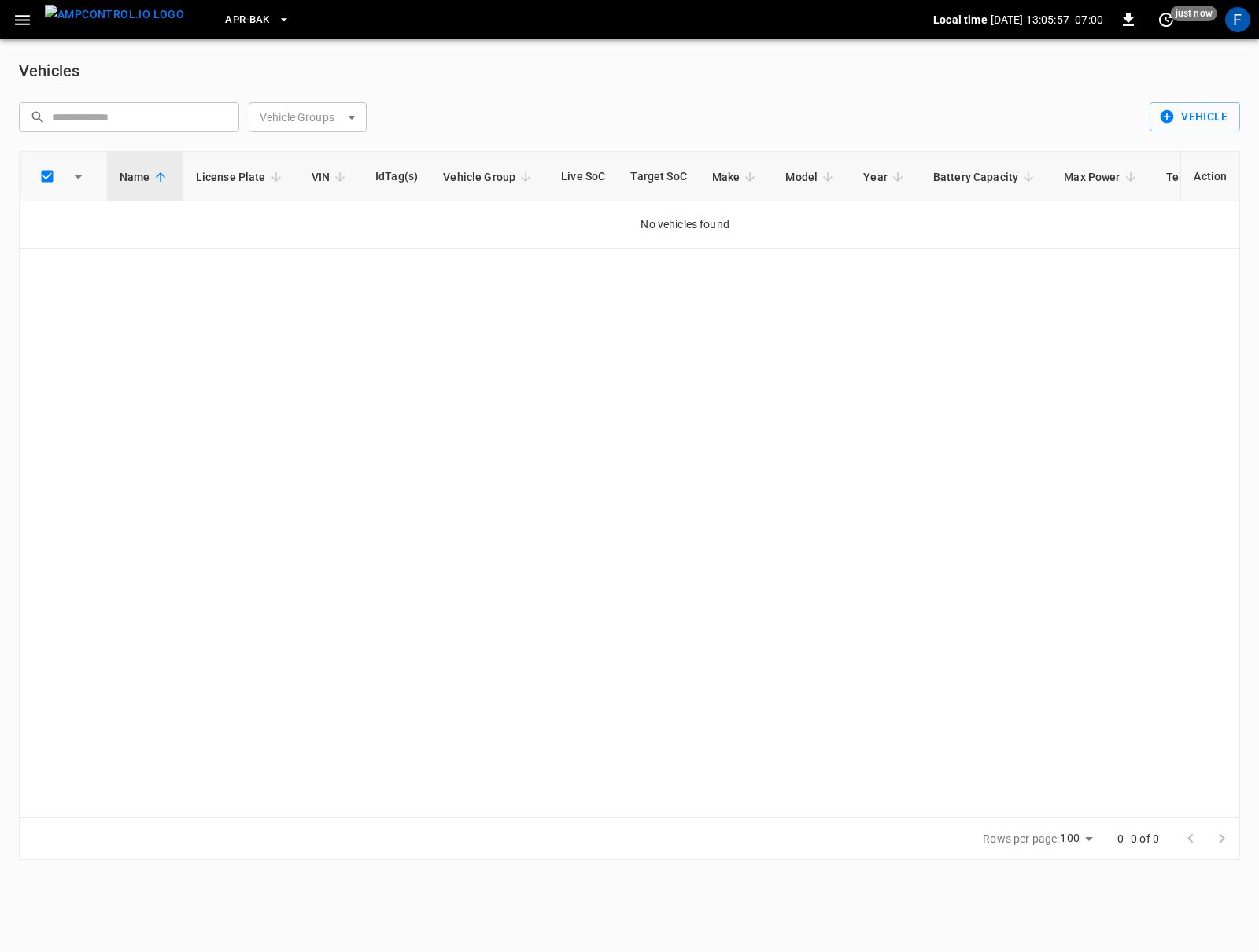
click at [57, 14] on img "menu" at bounding box center [114, 14] width 139 height 20
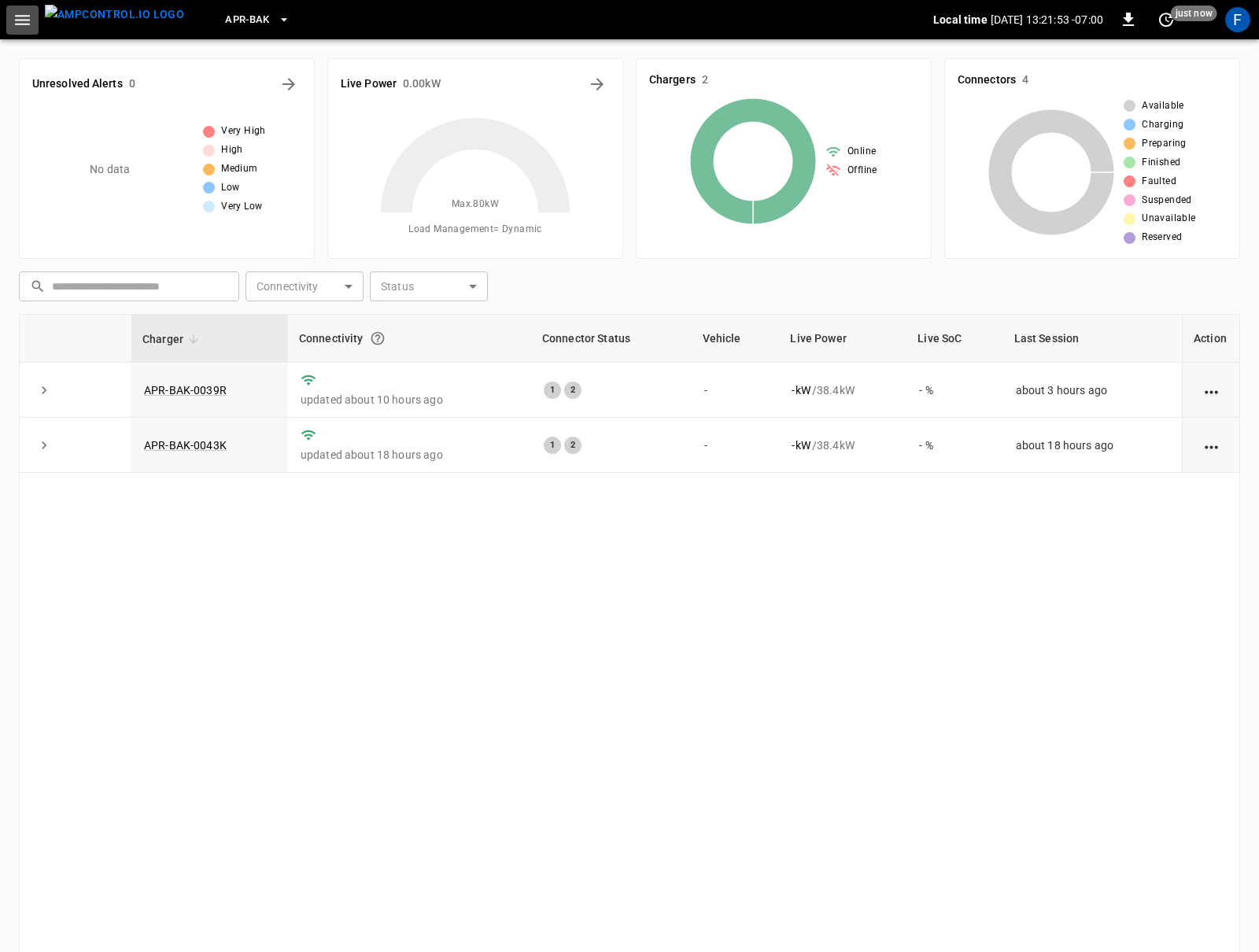
click at [22, 21] on icon "button" at bounding box center [21, 20] width 20 height 20
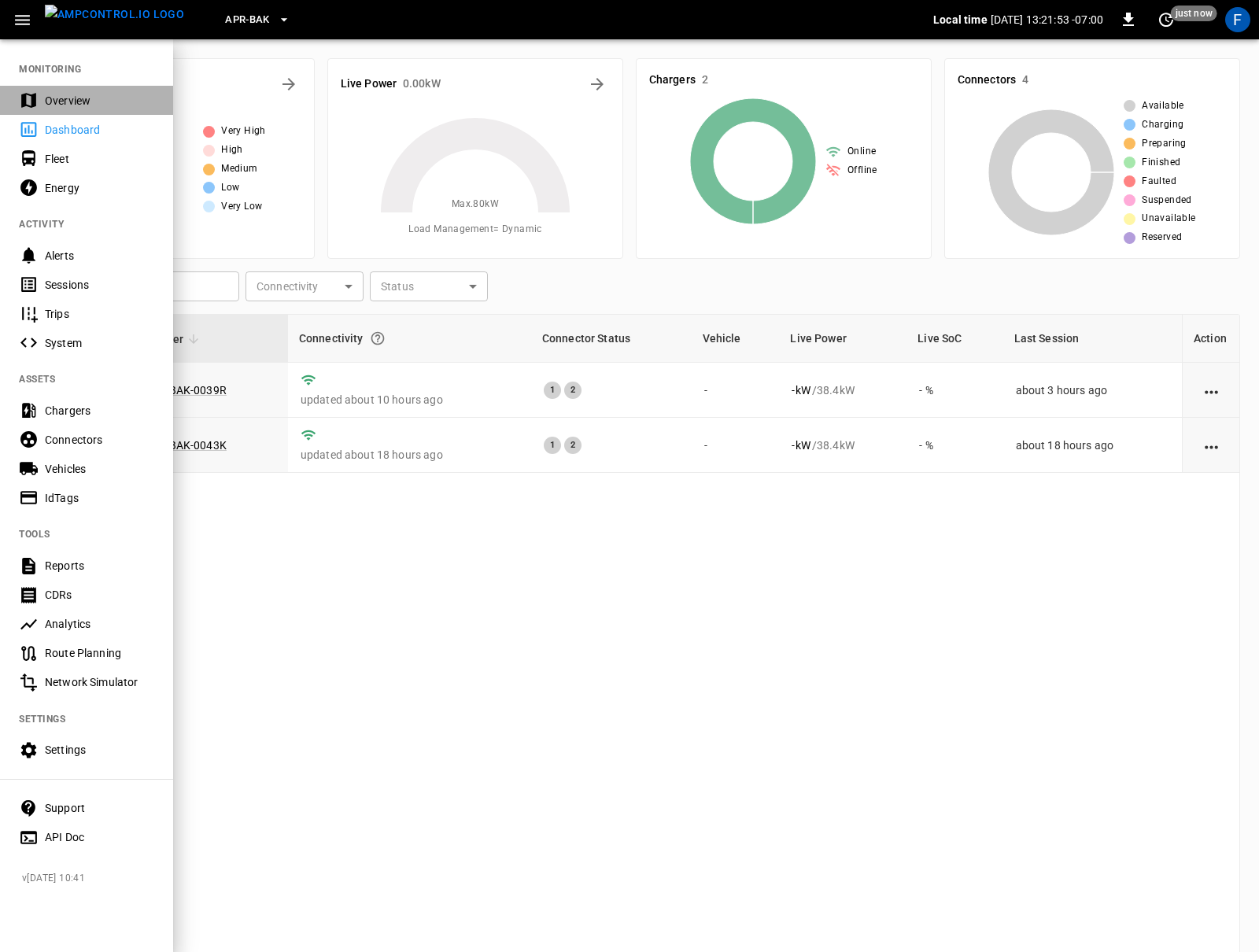
click at [57, 103] on div "Overview" at bounding box center [99, 100] width 109 height 16
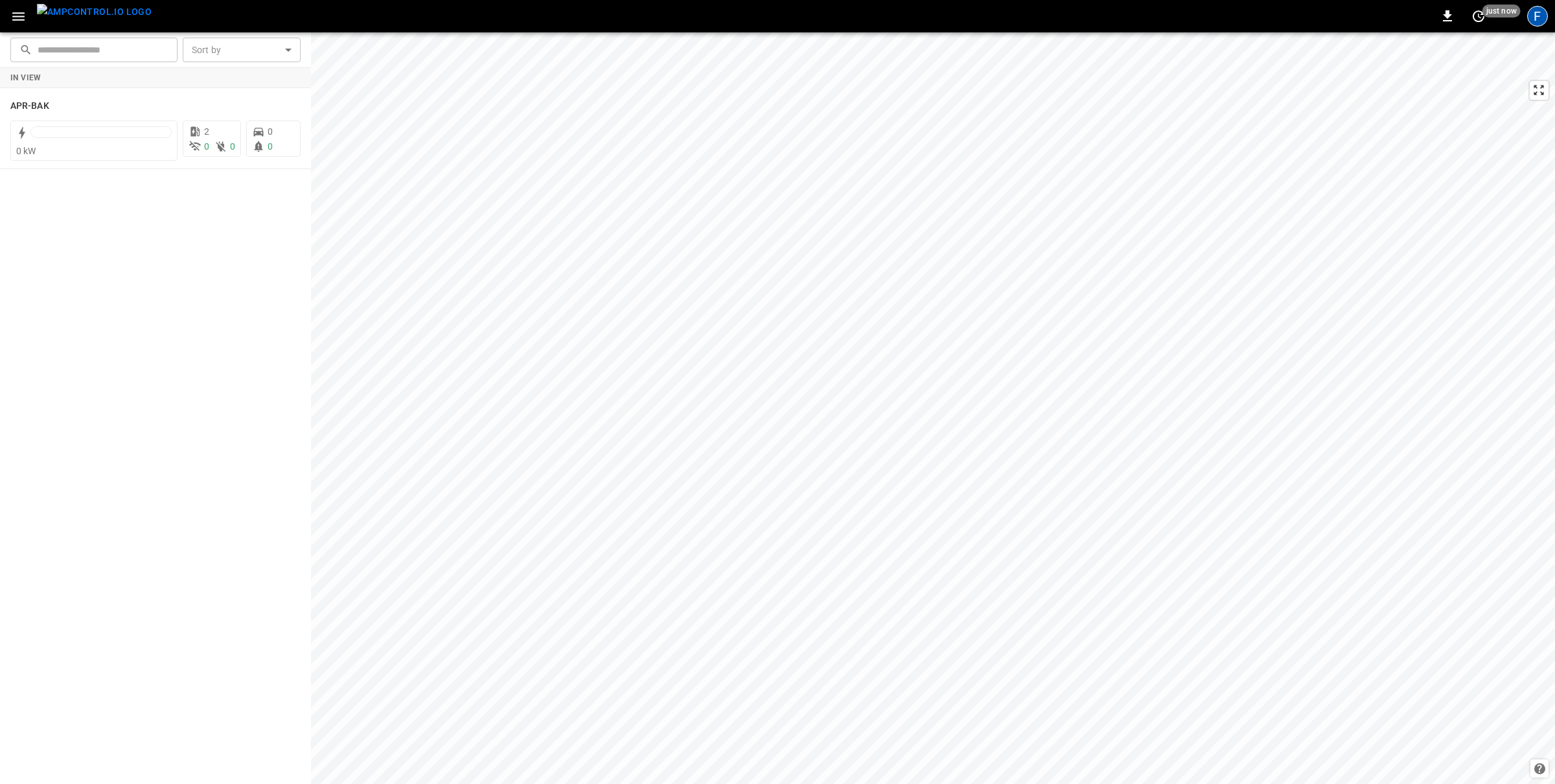
click at [1036, 18] on div "F" at bounding box center [1537, 16] width 21 height 21
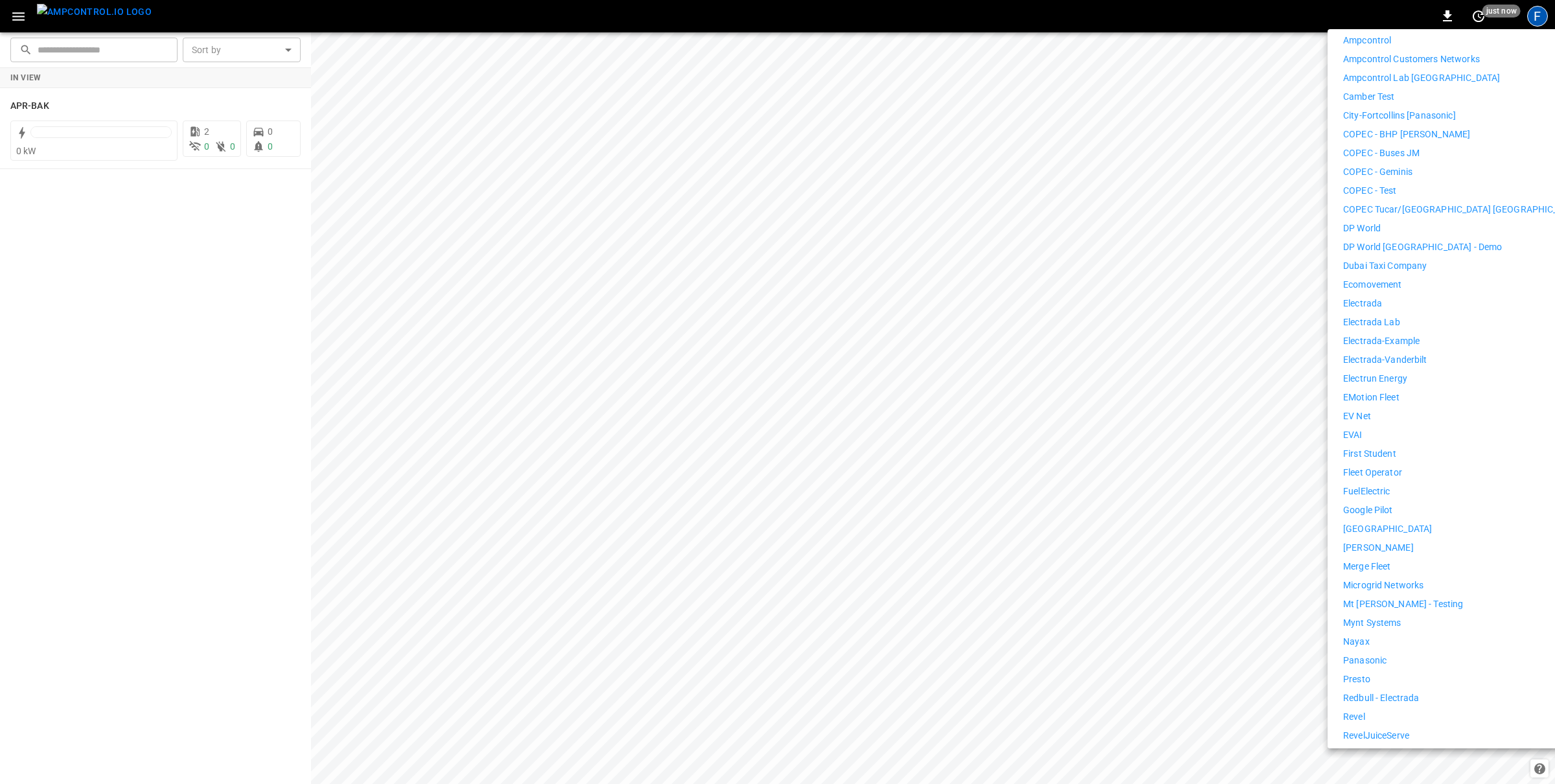
scroll to position [354, 0]
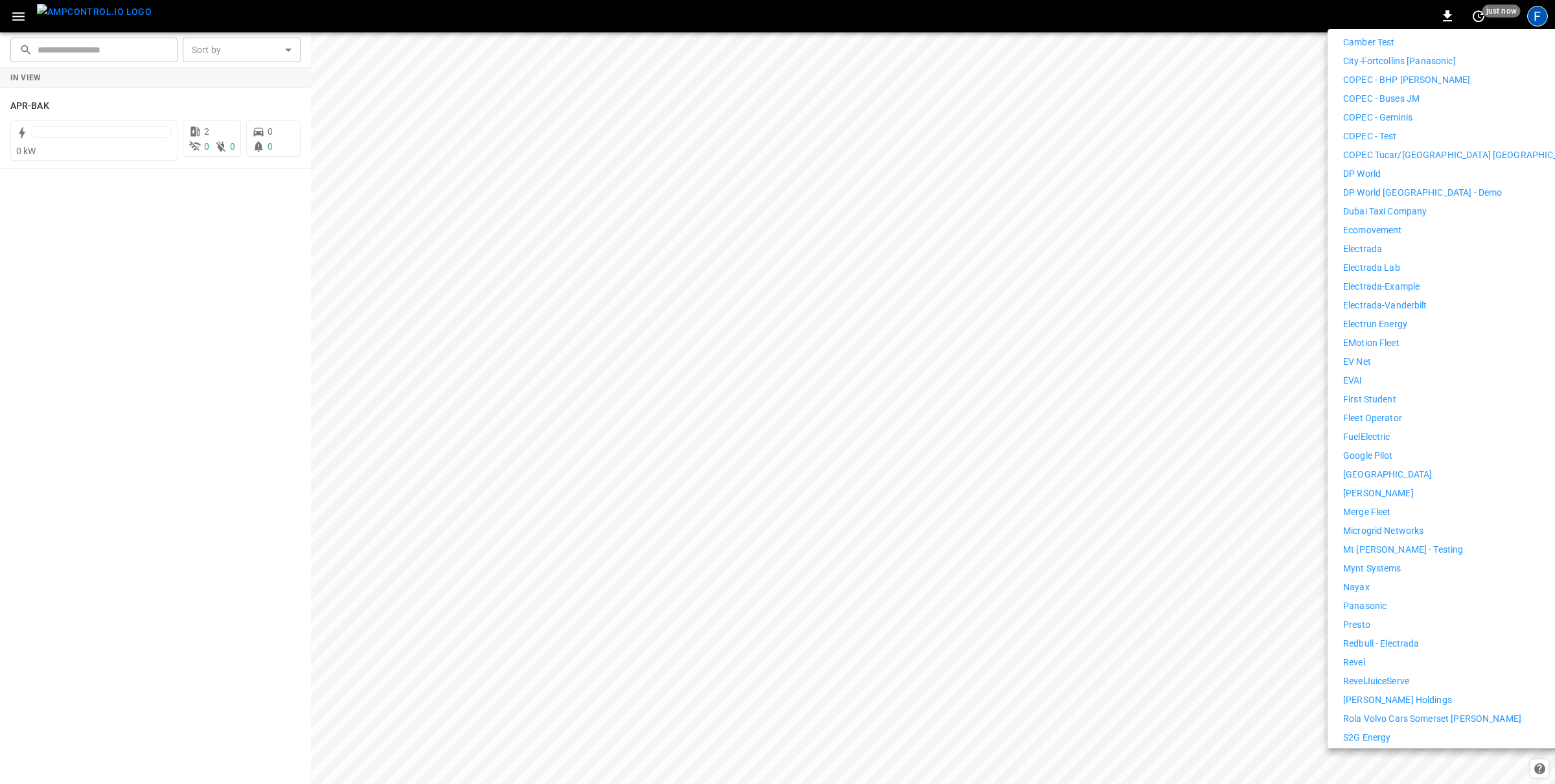
click at [1036, 581] on p "Nayax" at bounding box center [1356, 588] width 27 height 14
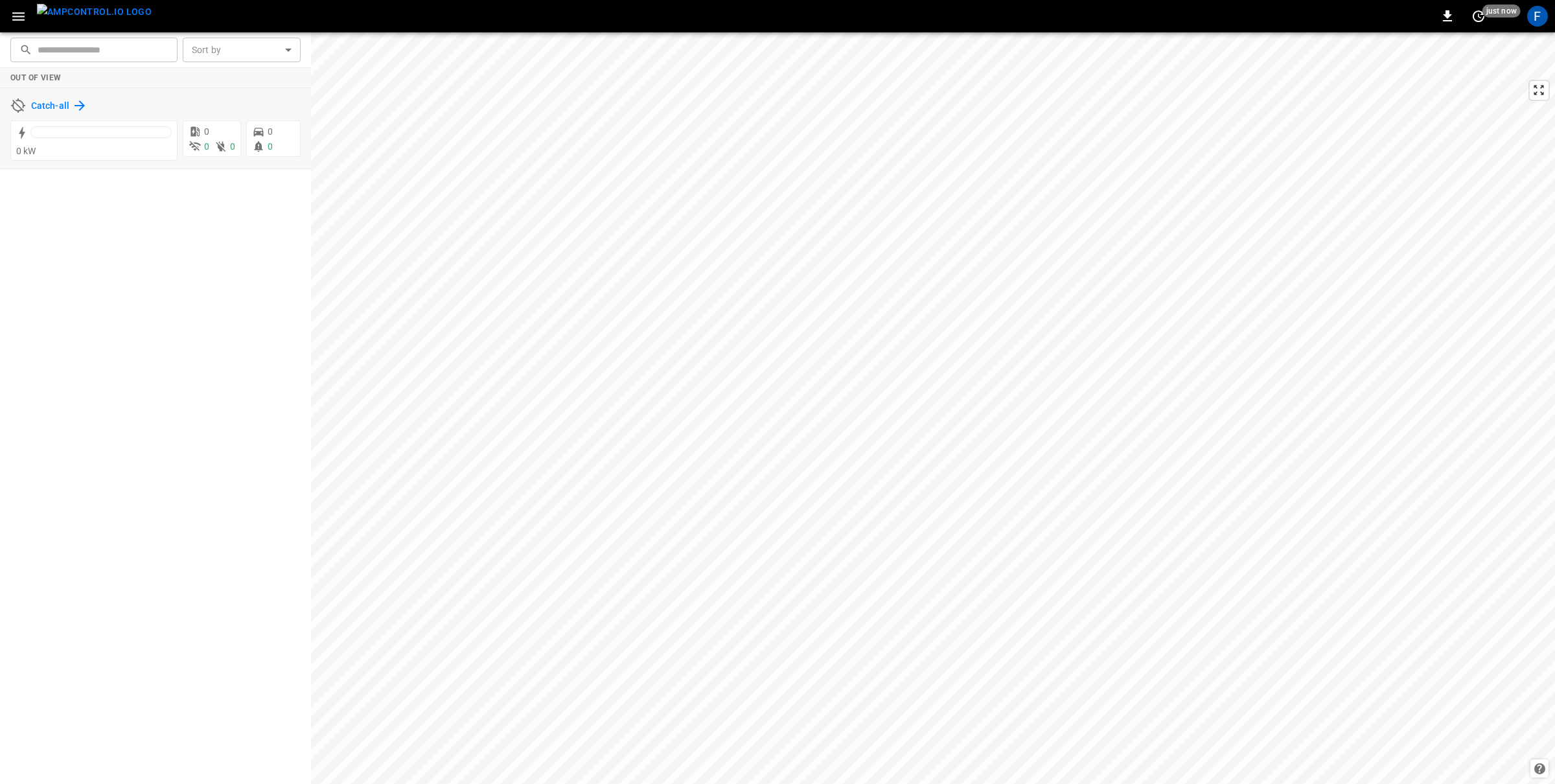
click at [64, 103] on h6 "Catch-all" at bounding box center [50, 106] width 38 height 15
